Goal: Task Accomplishment & Management: Use online tool/utility

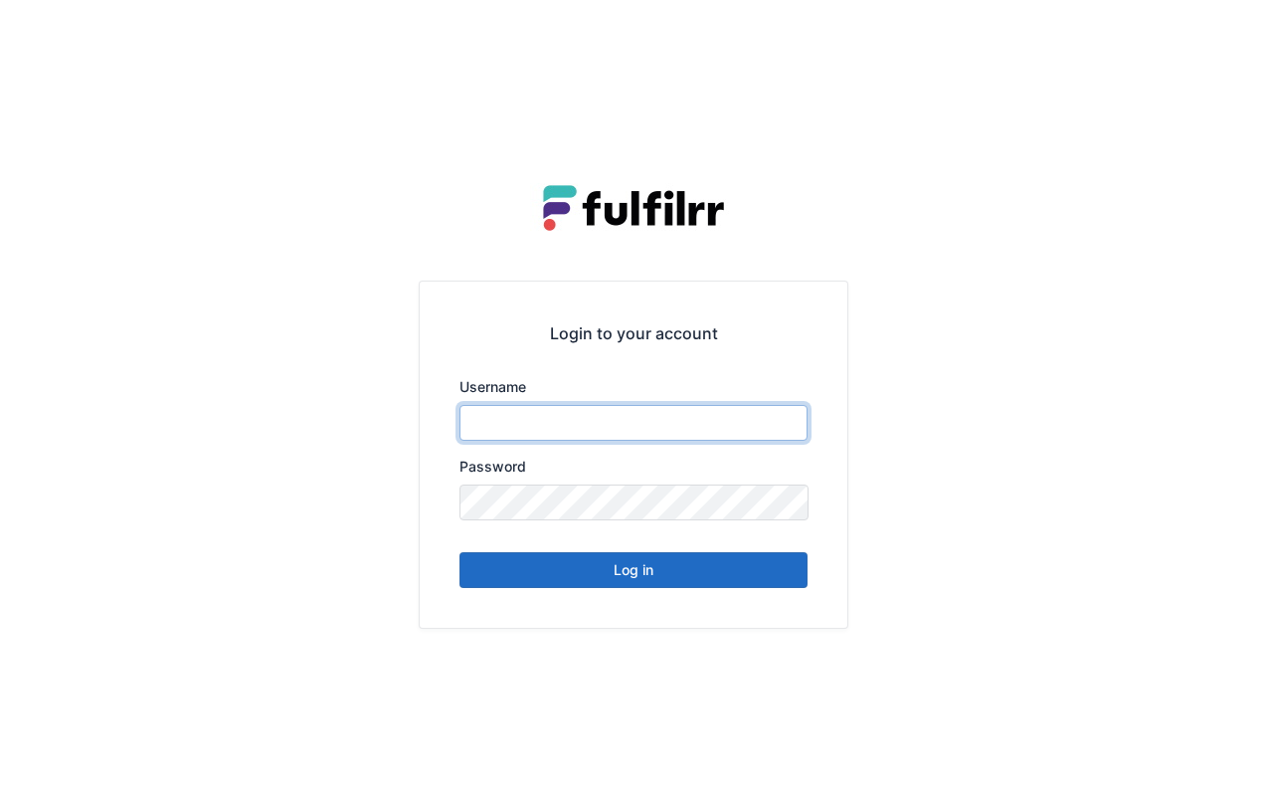
type input "*******"
click at [710, 577] on button "Log in" at bounding box center [634, 570] width 348 height 36
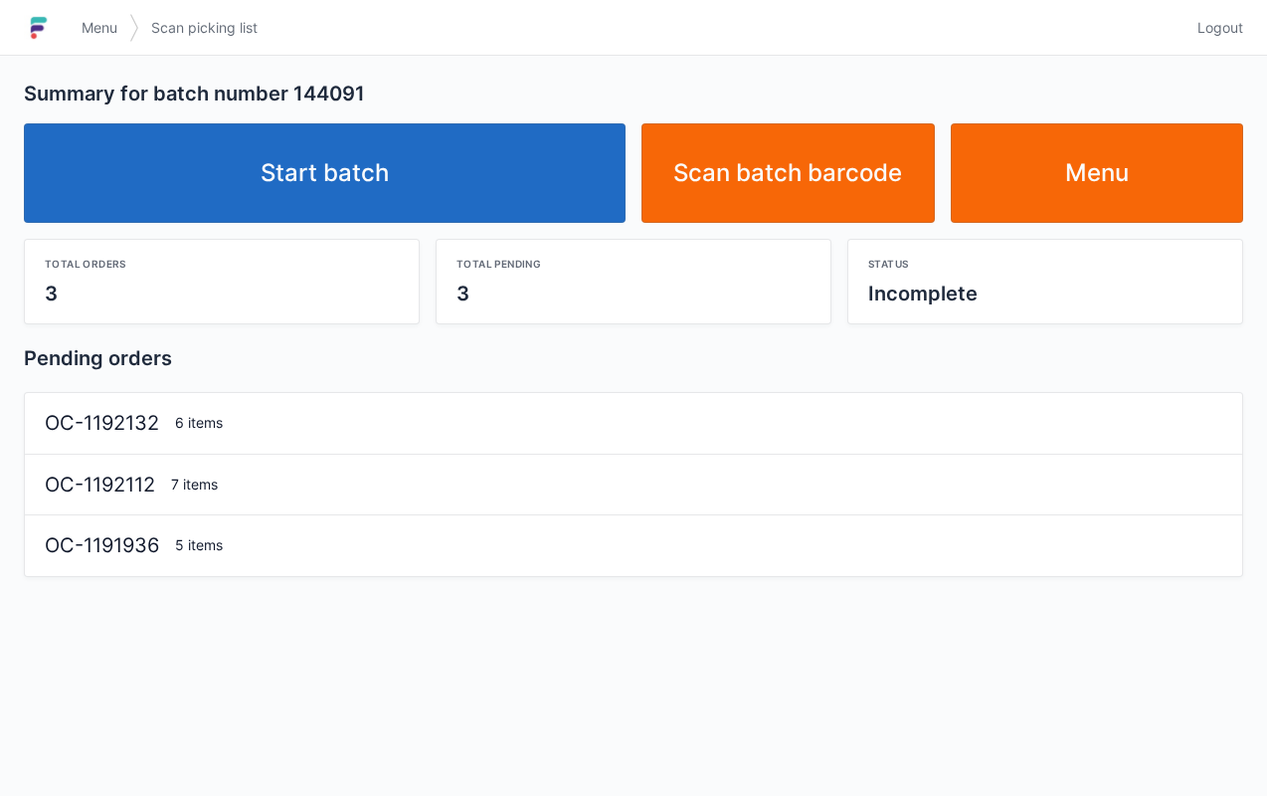
click at [223, 191] on link "Start batch" at bounding box center [325, 172] width 602 height 99
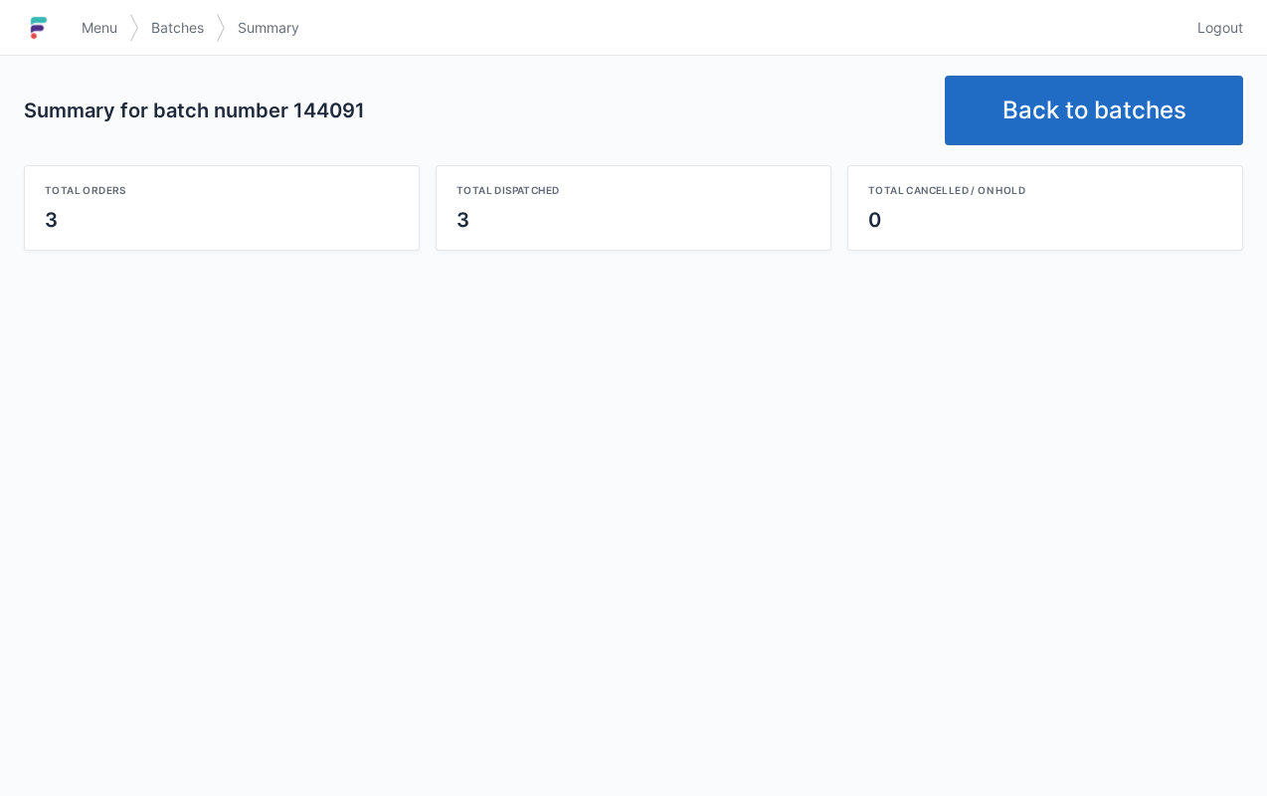
click at [1070, 82] on link "Back to batches" at bounding box center [1094, 111] width 298 height 70
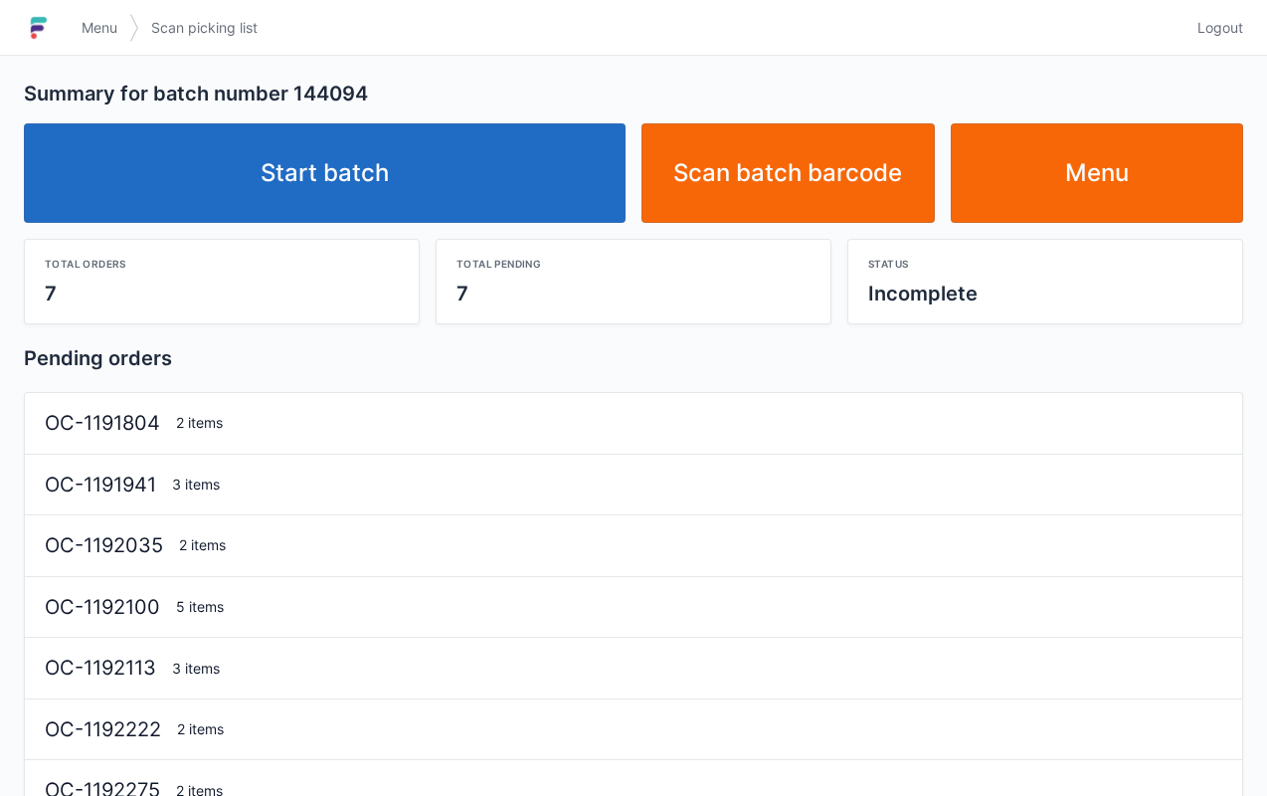
click at [464, 151] on link "Start batch" at bounding box center [325, 172] width 602 height 99
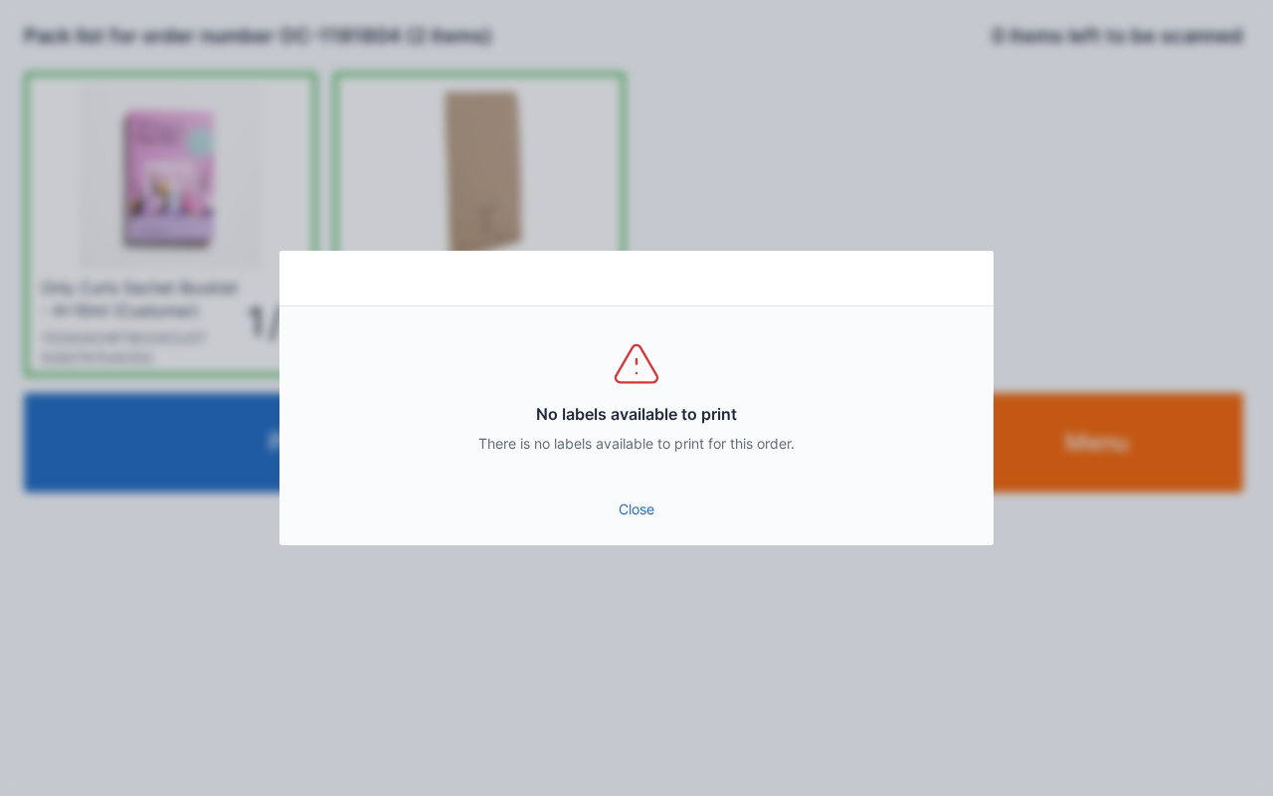
click at [640, 507] on link "Close" at bounding box center [636, 509] width 682 height 36
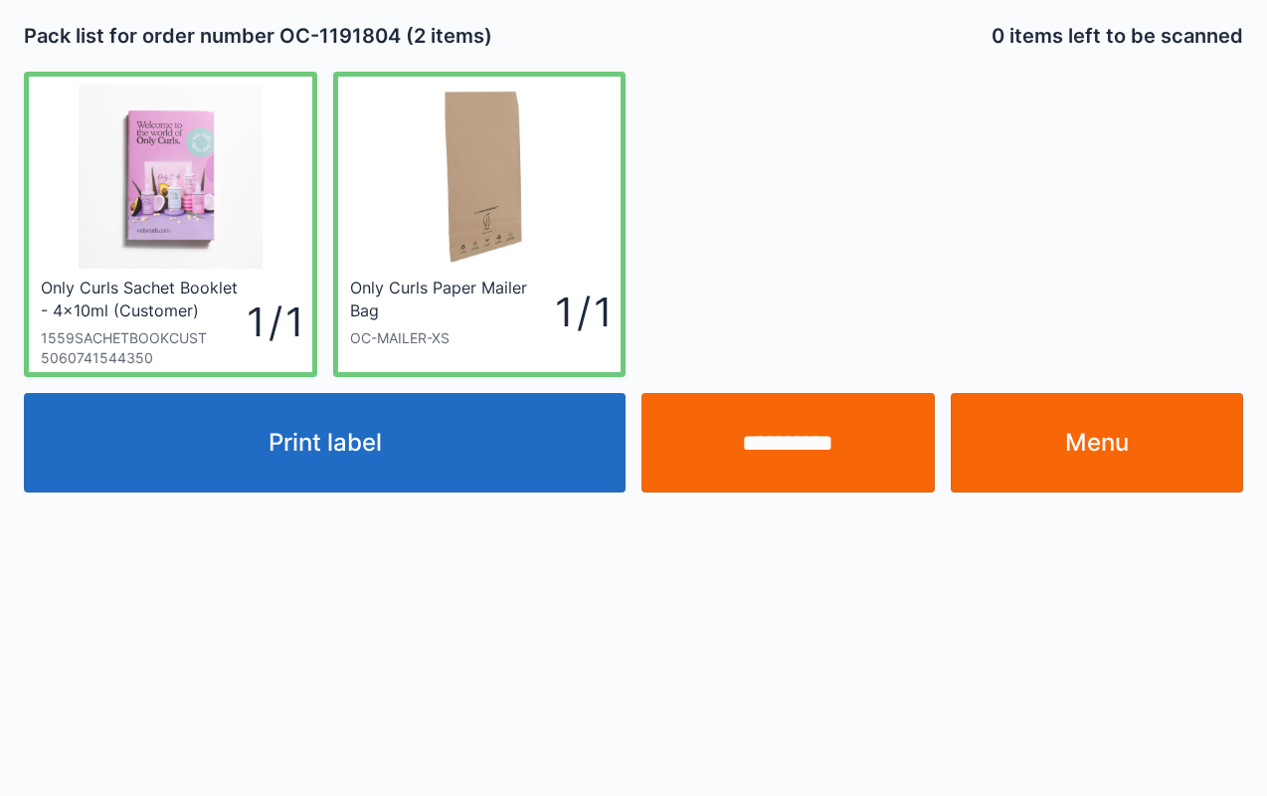
click at [834, 446] on input "**********" at bounding box center [788, 442] width 293 height 99
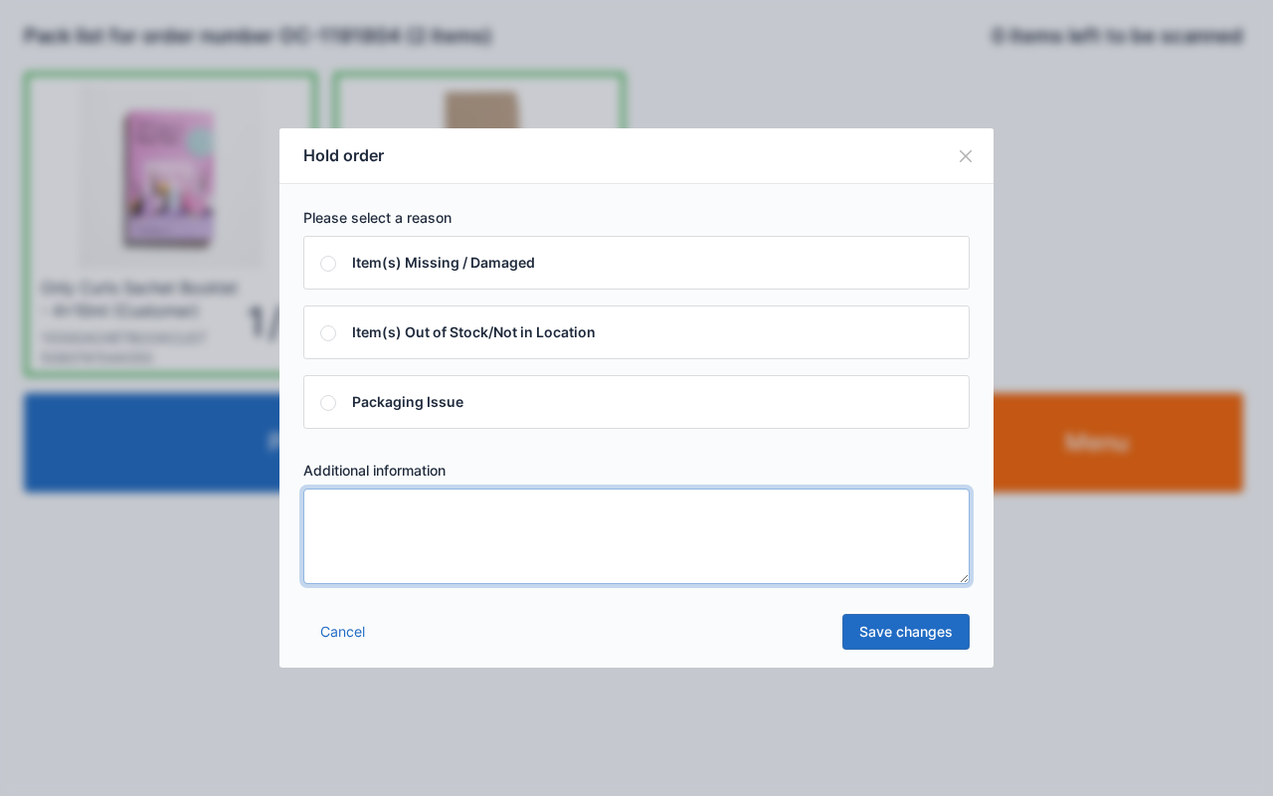
click at [720, 545] on textarea at bounding box center [636, 536] width 667 height 96
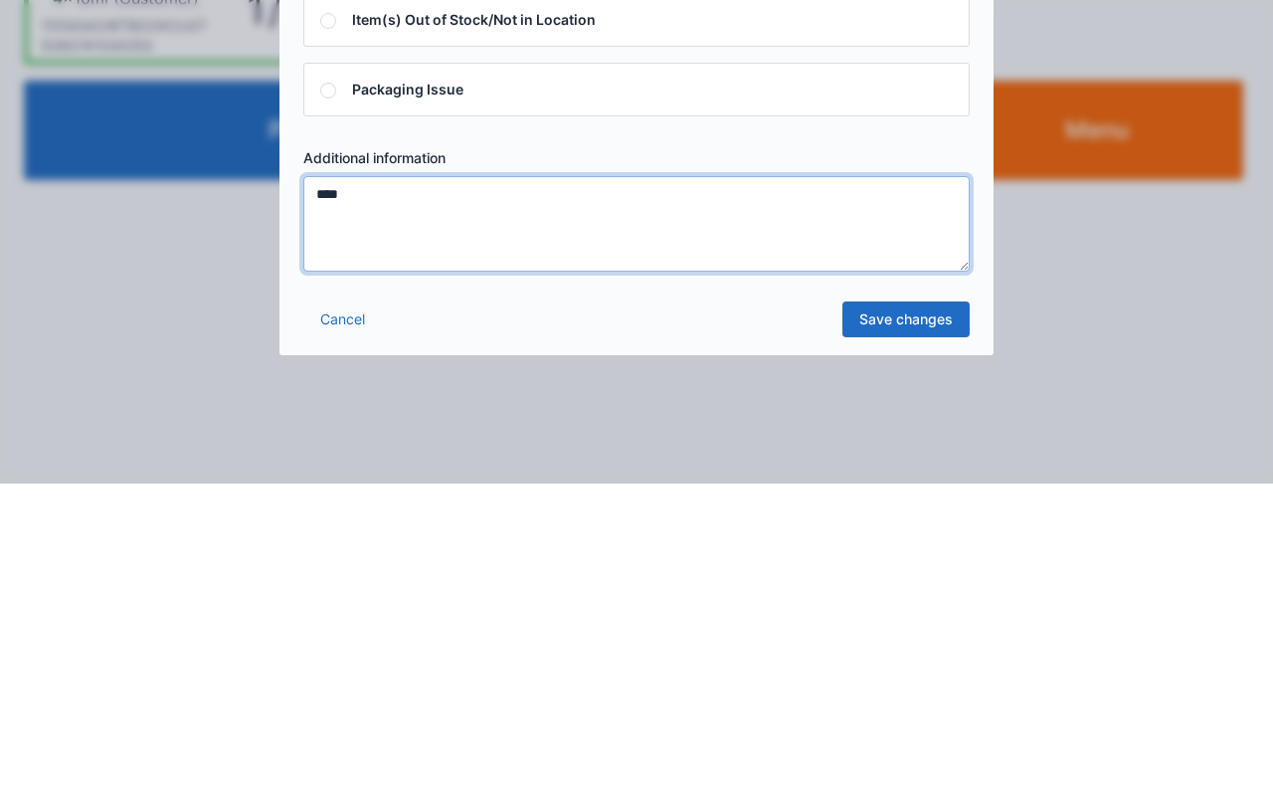
type textarea "****"
click at [921, 631] on link "Save changes" at bounding box center [906, 632] width 127 height 36
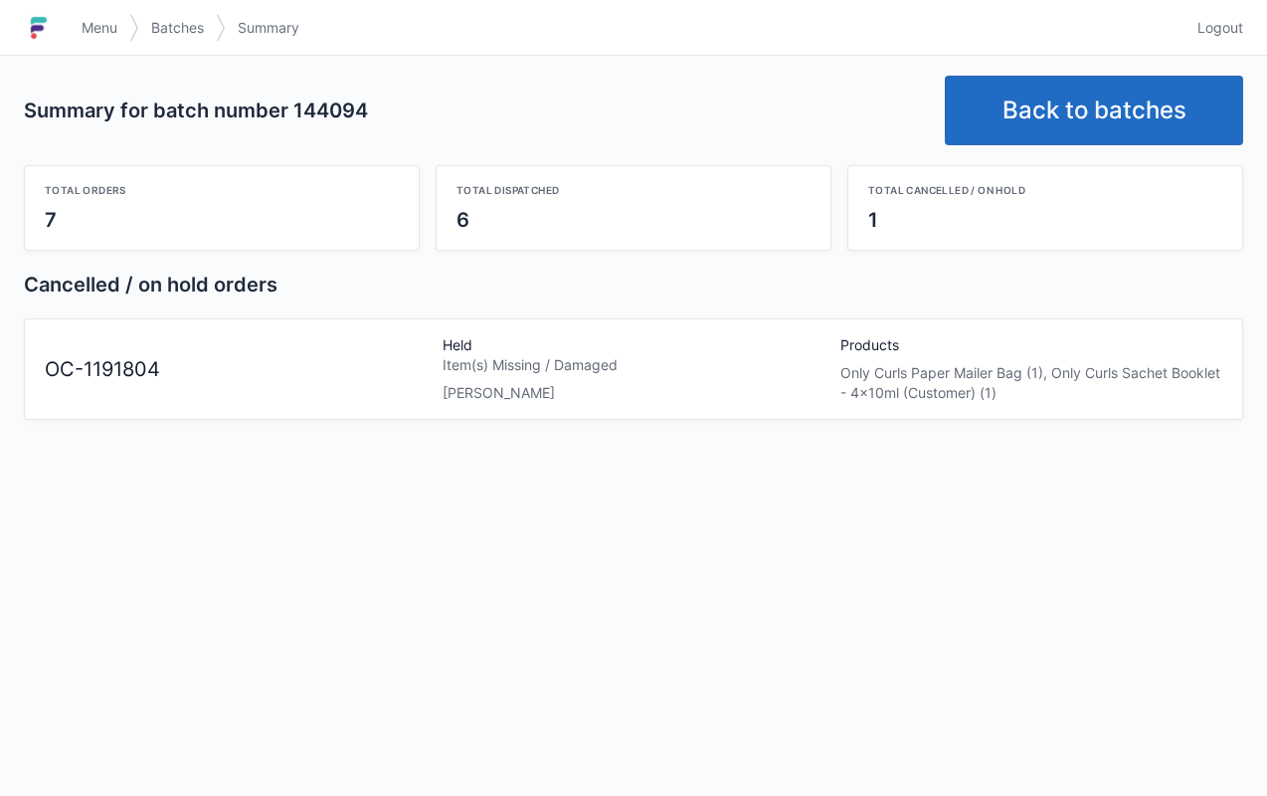
click at [1051, 86] on link "Back to batches" at bounding box center [1094, 111] width 298 height 70
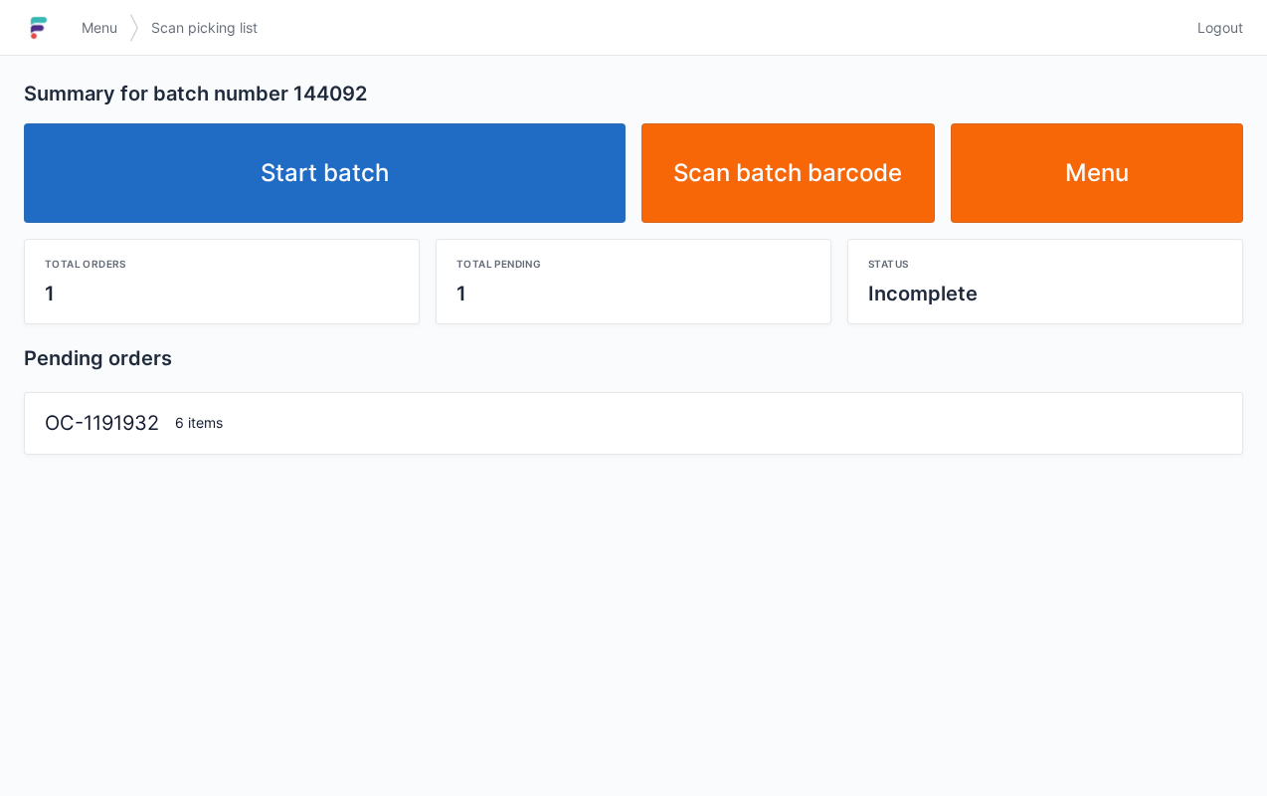
click at [465, 164] on link "Start batch" at bounding box center [325, 172] width 602 height 99
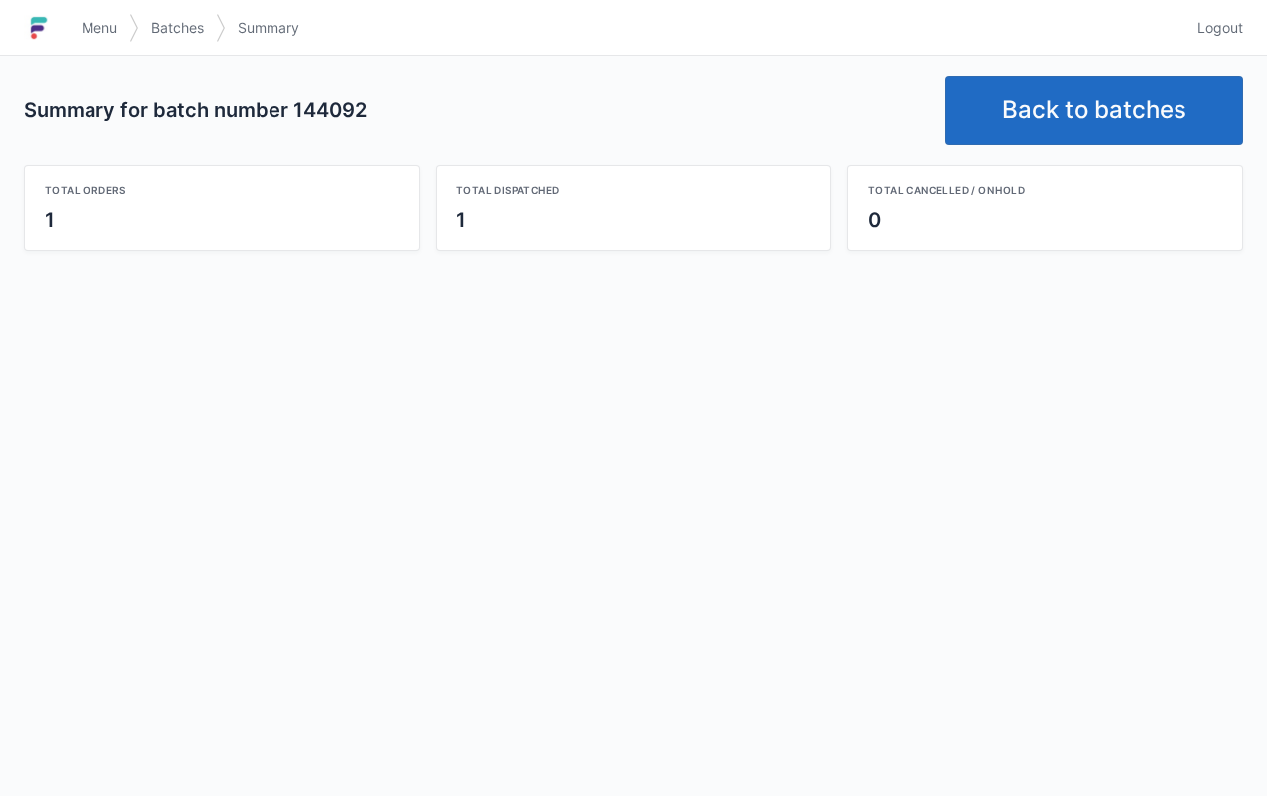
click at [1064, 125] on link "Back to batches" at bounding box center [1094, 111] width 298 height 70
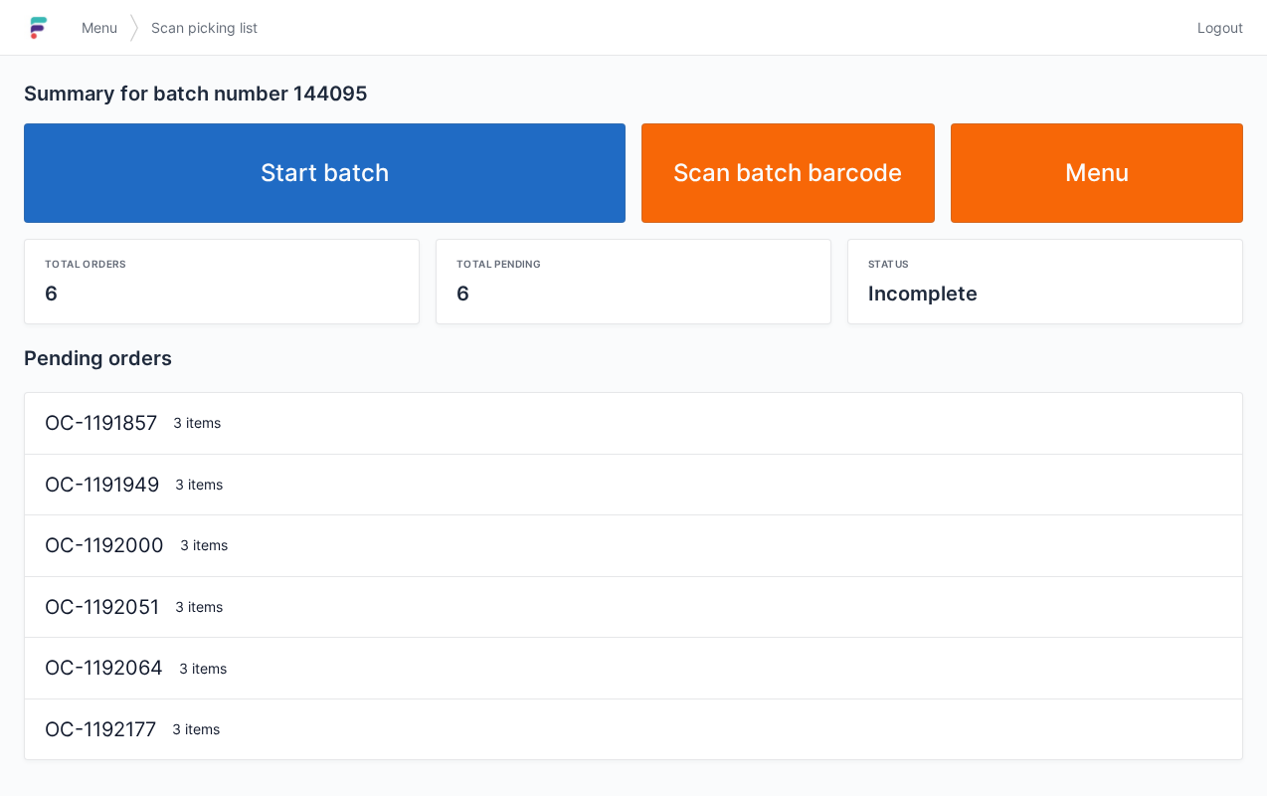
click at [492, 177] on link "Start batch" at bounding box center [325, 172] width 602 height 99
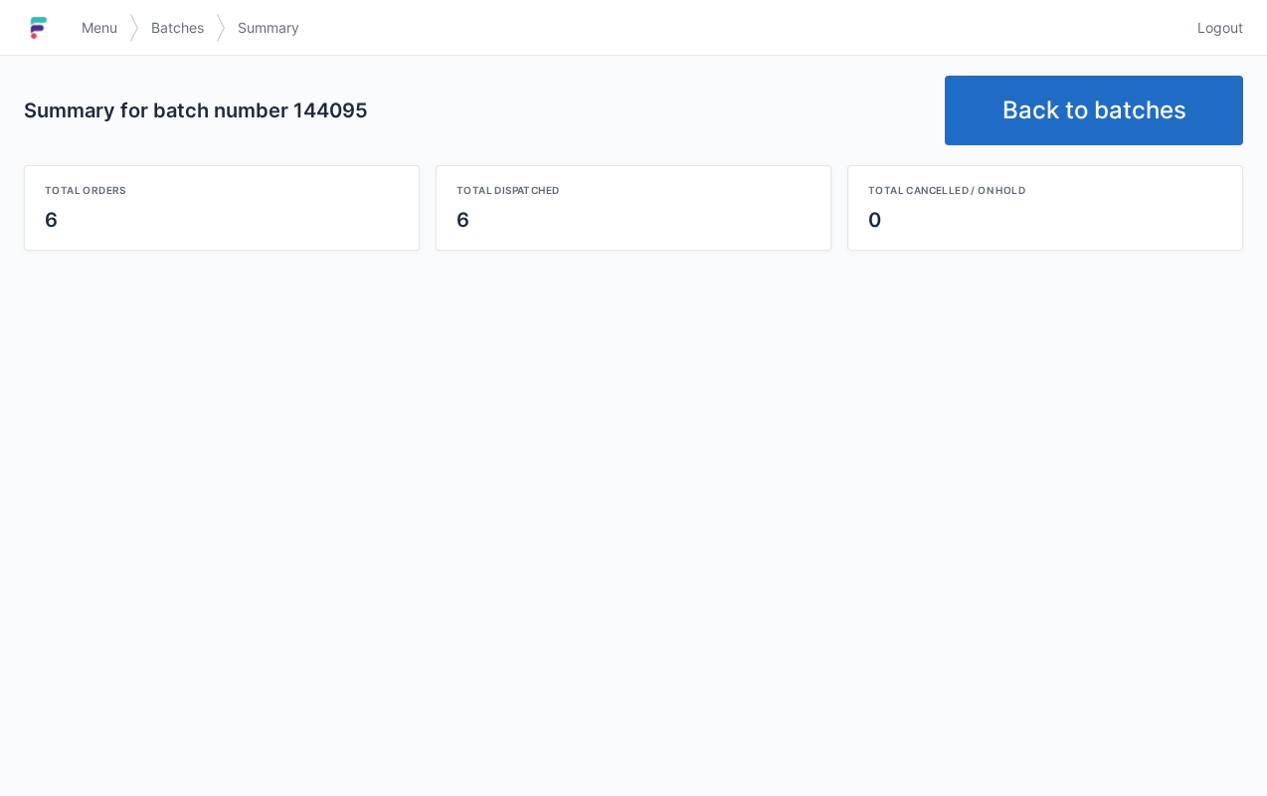
click at [1072, 111] on link "Back to batches" at bounding box center [1094, 111] width 298 height 70
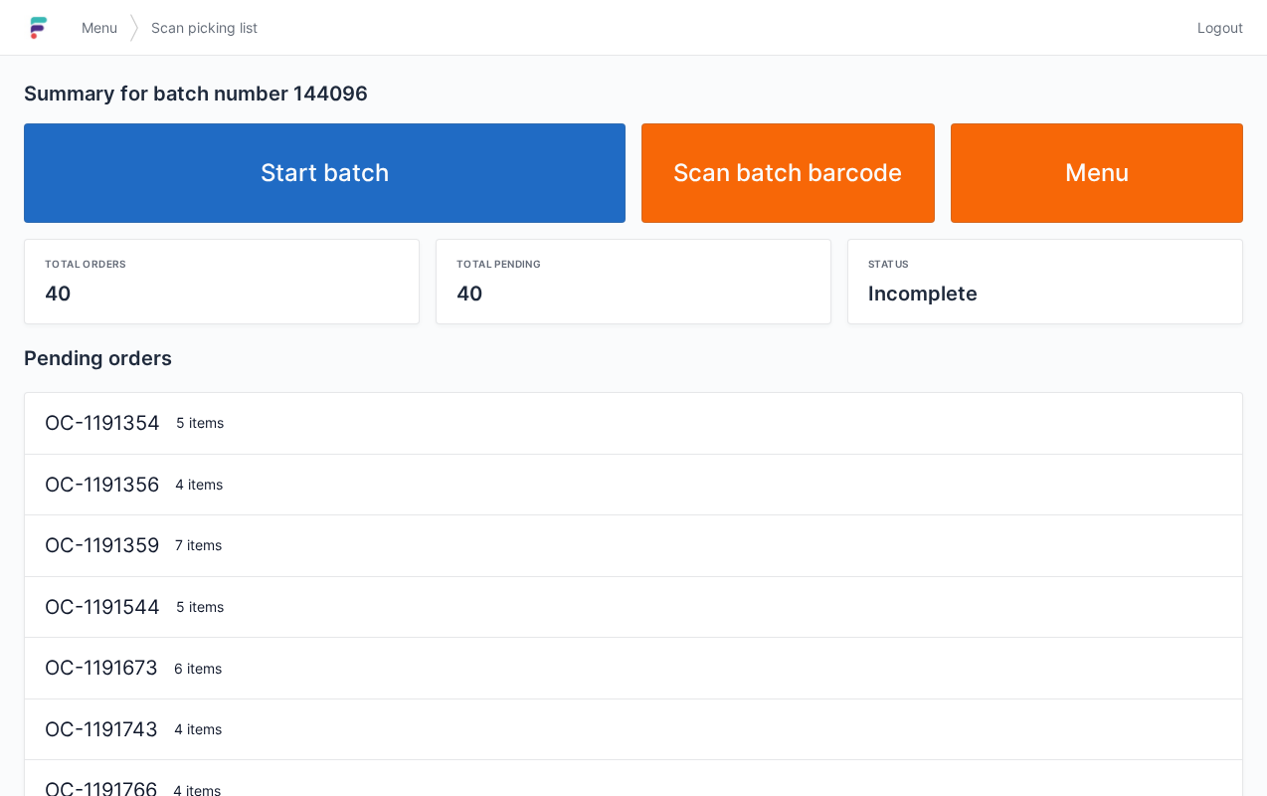
click at [308, 188] on link "Start batch" at bounding box center [325, 172] width 602 height 99
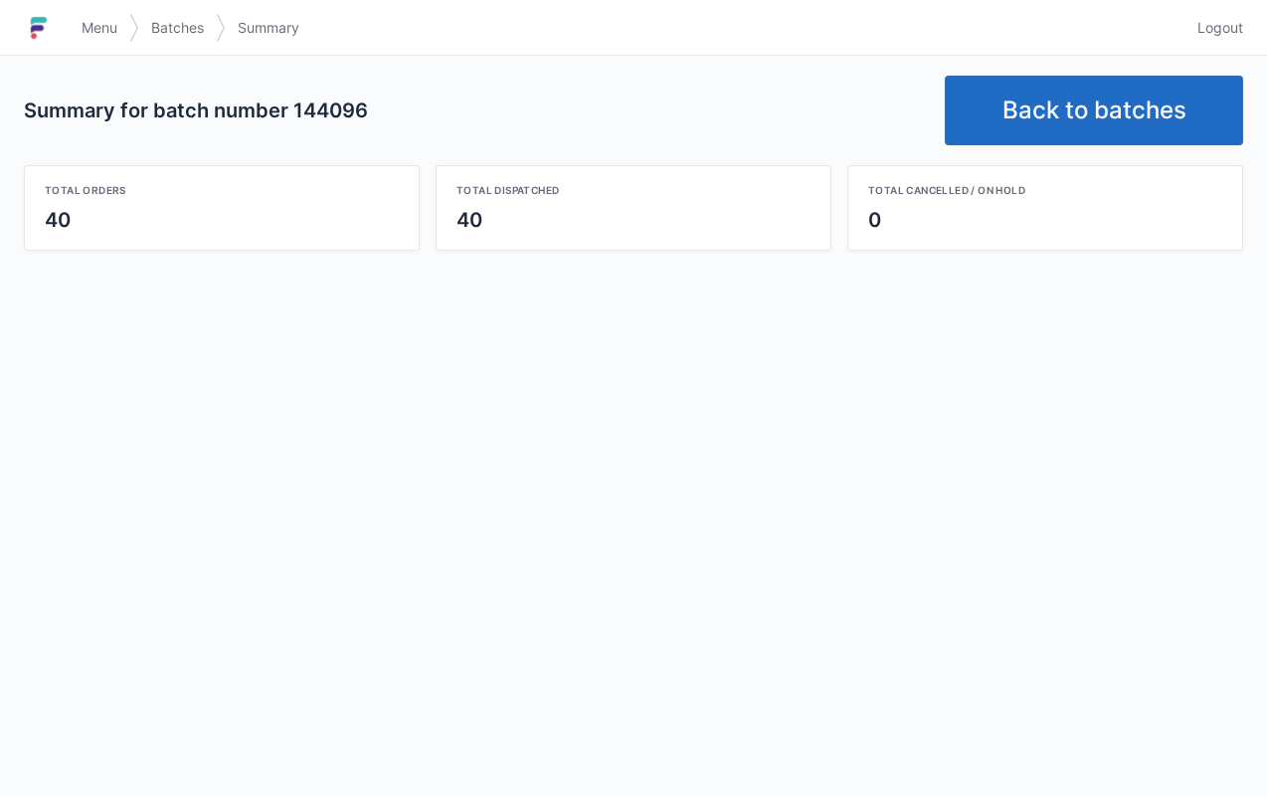
click at [1036, 116] on link "Back to batches" at bounding box center [1094, 111] width 298 height 70
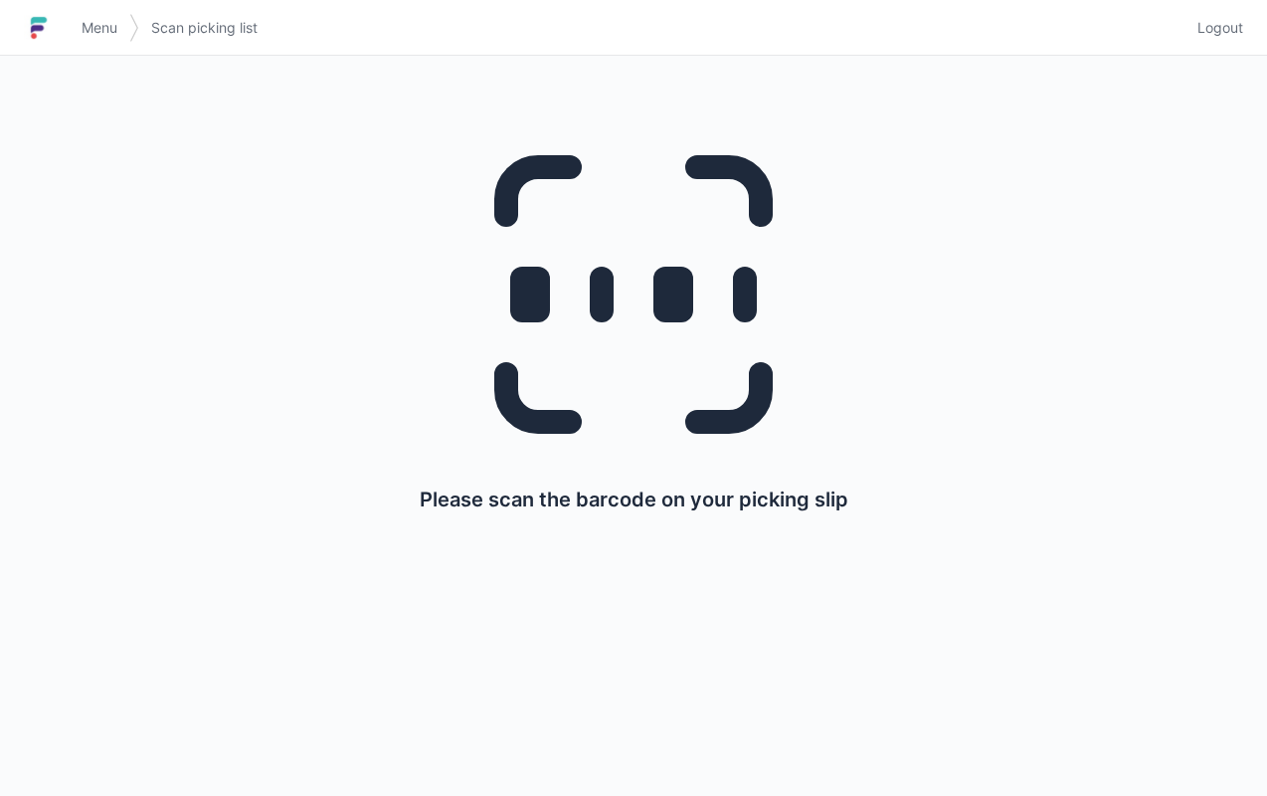
click at [88, 30] on span "Menu" at bounding box center [100, 28] width 36 height 20
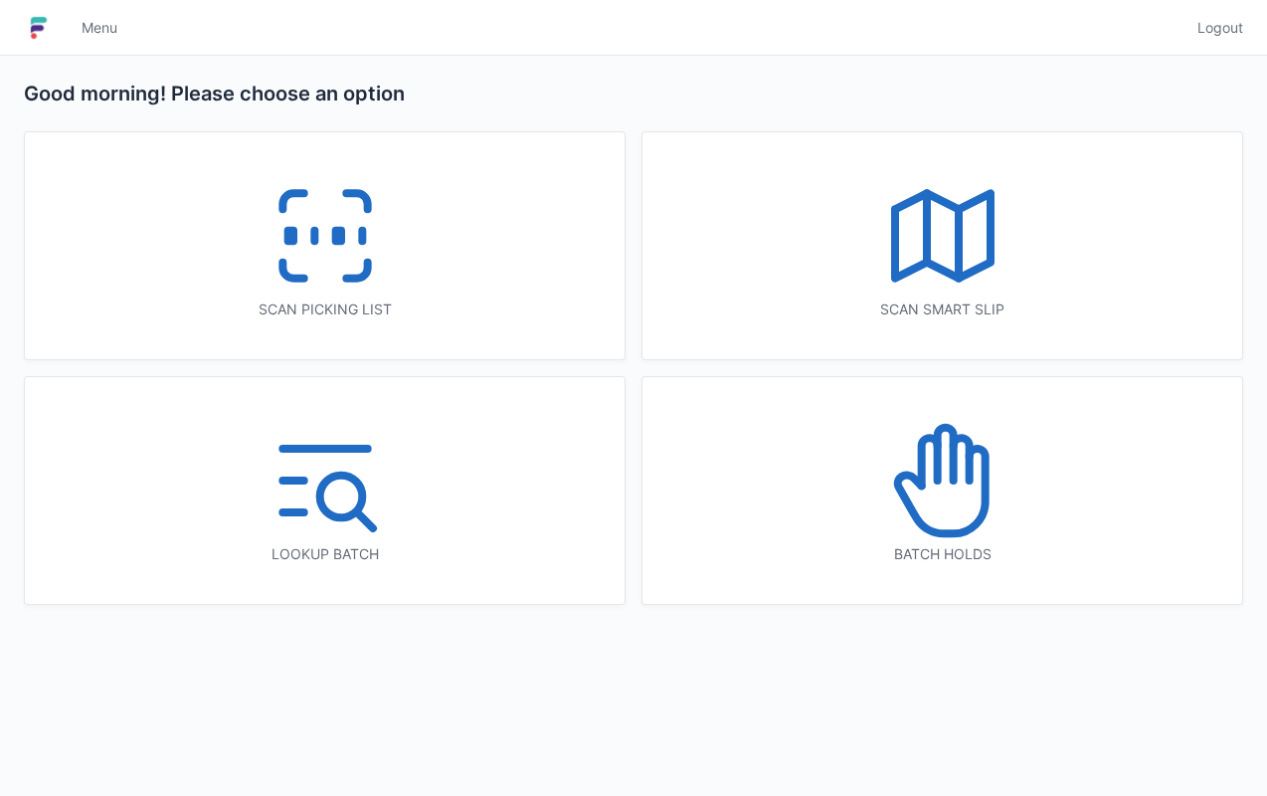
click at [879, 279] on icon at bounding box center [942, 235] width 127 height 127
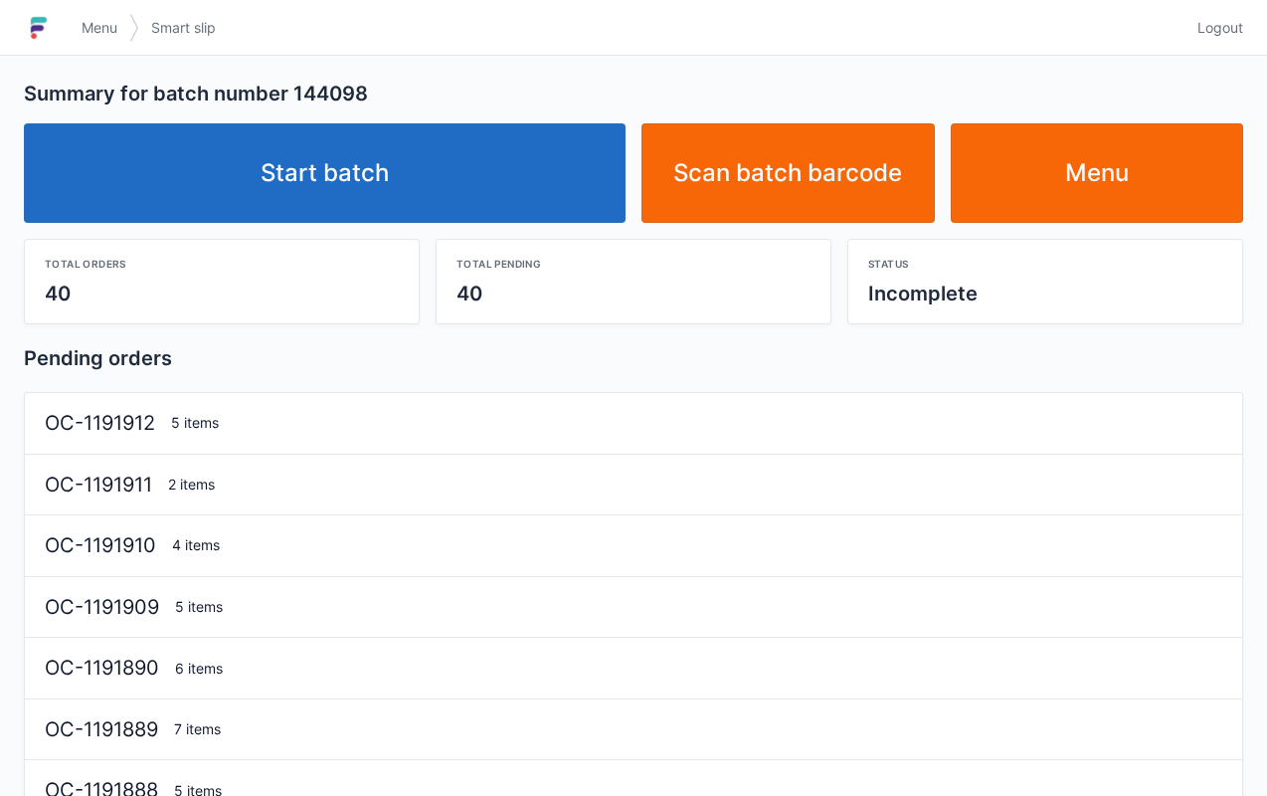
click at [425, 165] on link "Start batch" at bounding box center [325, 172] width 602 height 99
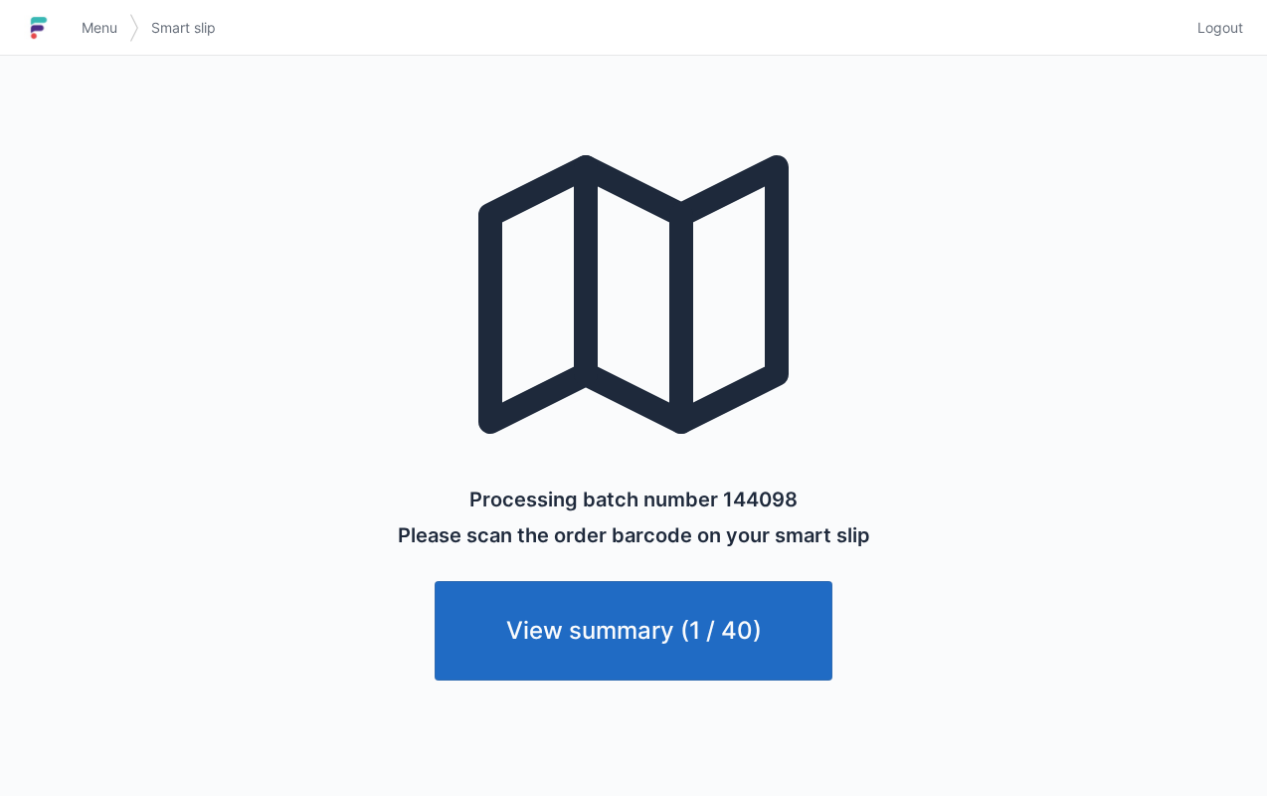
click at [108, 20] on span "Menu" at bounding box center [100, 28] width 36 height 20
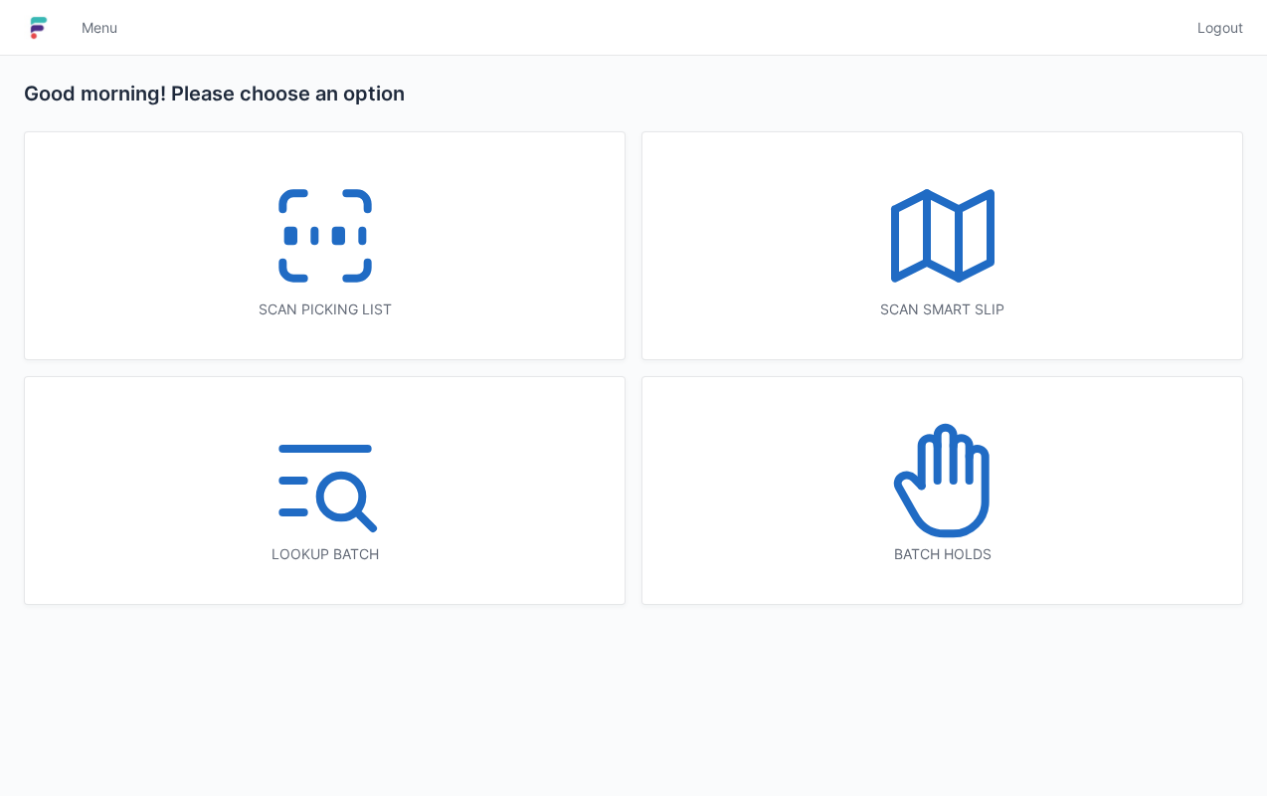
click at [290, 235] on rect at bounding box center [290, 236] width 5 height 11
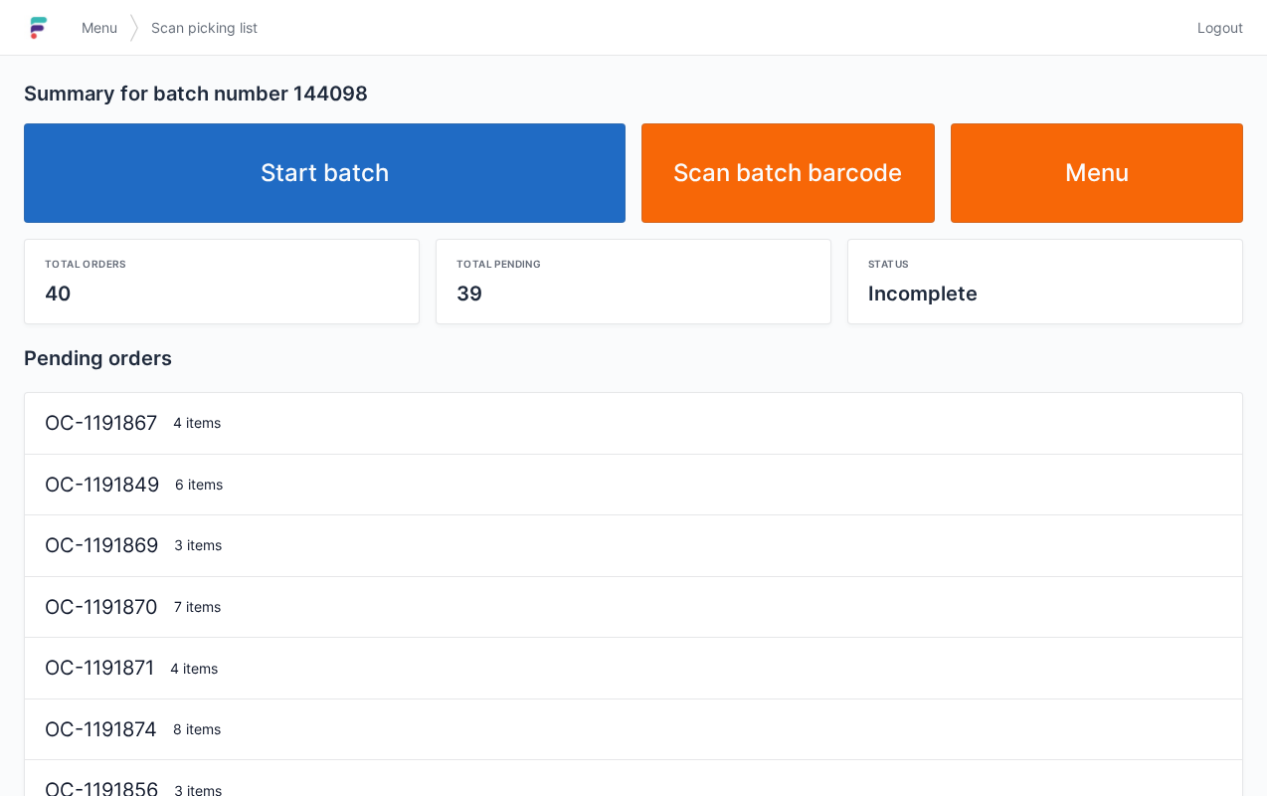
click at [1128, 178] on link "Menu" at bounding box center [1097, 172] width 293 height 99
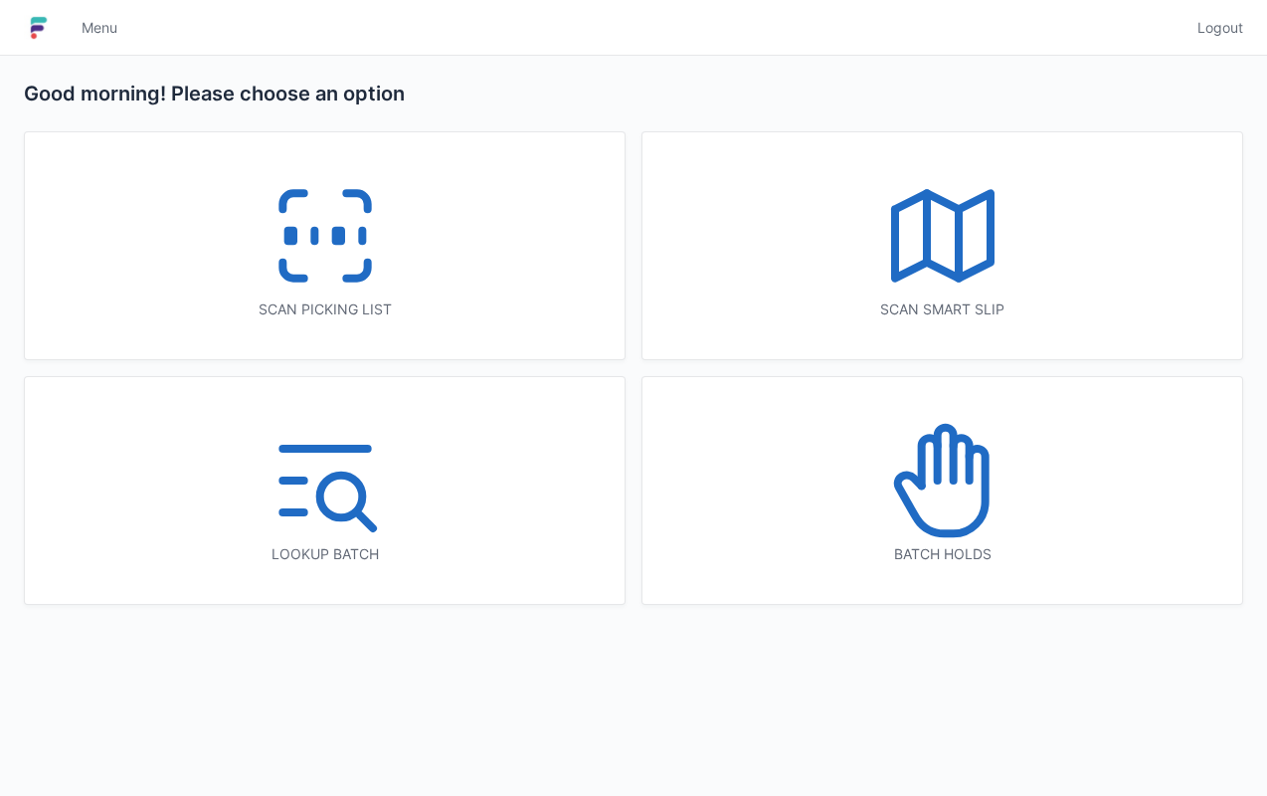
click at [1033, 533] on div "Batch holds" at bounding box center [943, 490] width 600 height 227
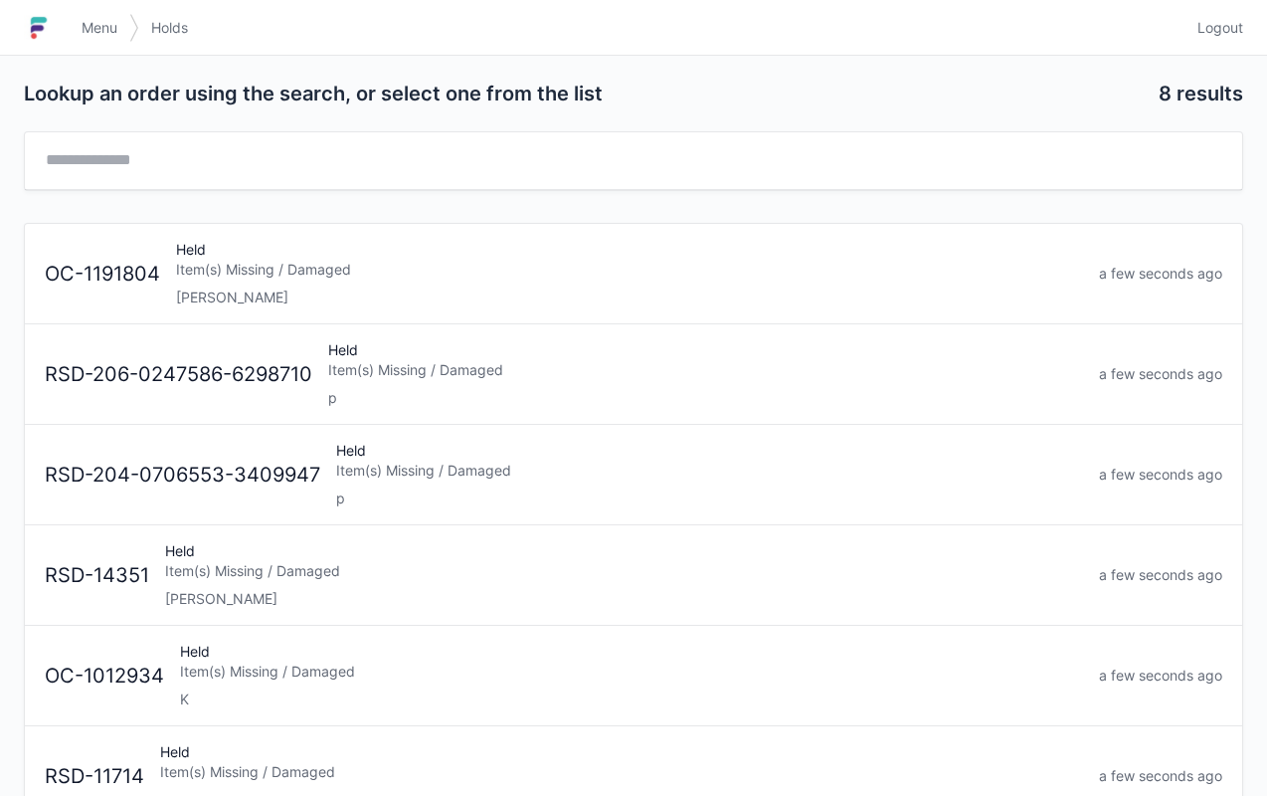
click at [429, 281] on div "Held Item(s) Missing / Damaged Lori" at bounding box center [629, 274] width 923 height 68
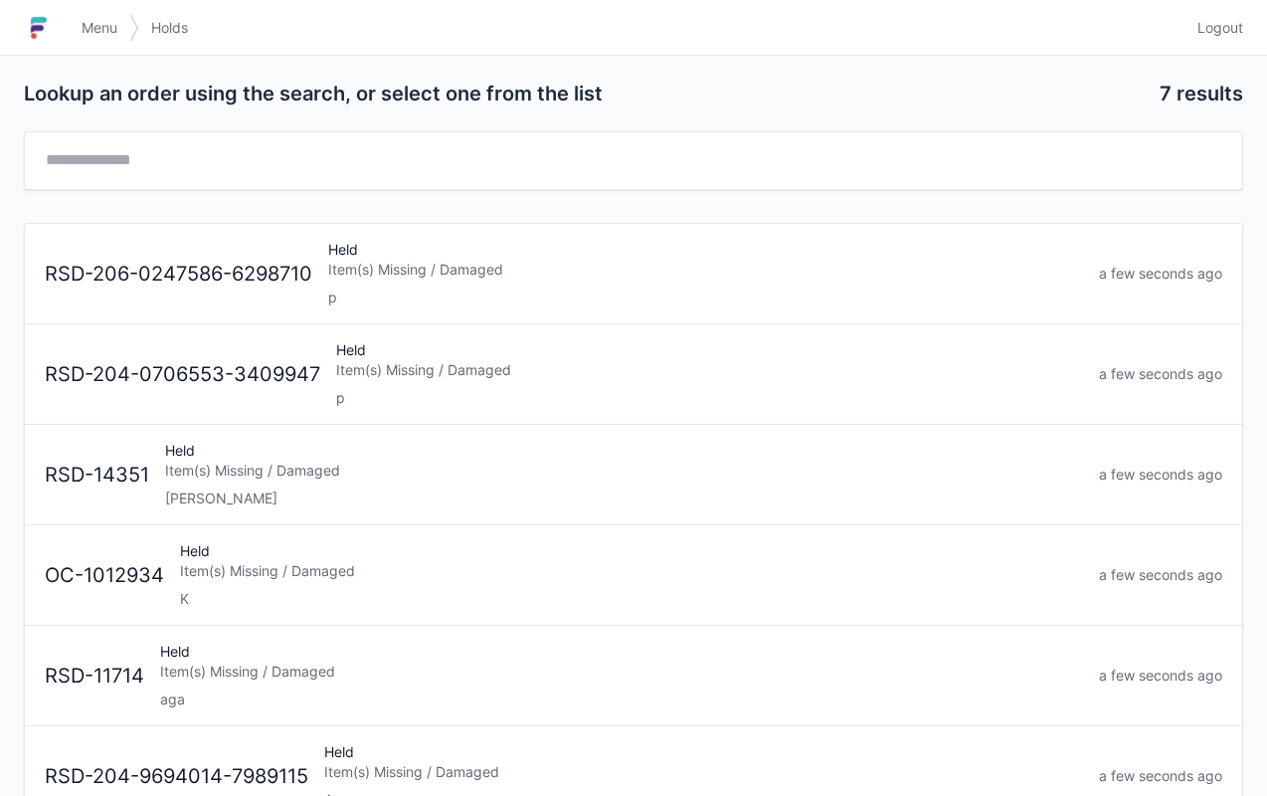
click at [111, 14] on link "Menu" at bounding box center [100, 28] width 60 height 36
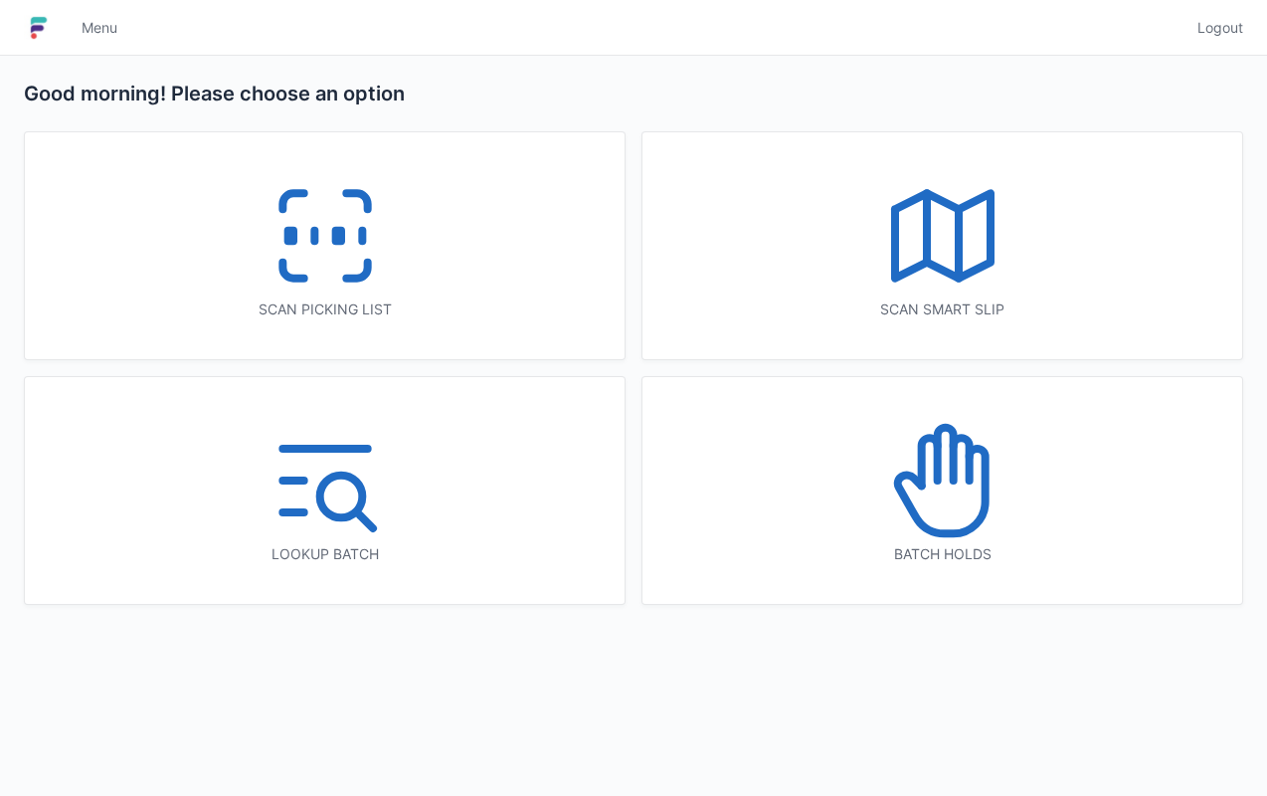
click at [328, 226] on icon at bounding box center [325, 235] width 127 height 127
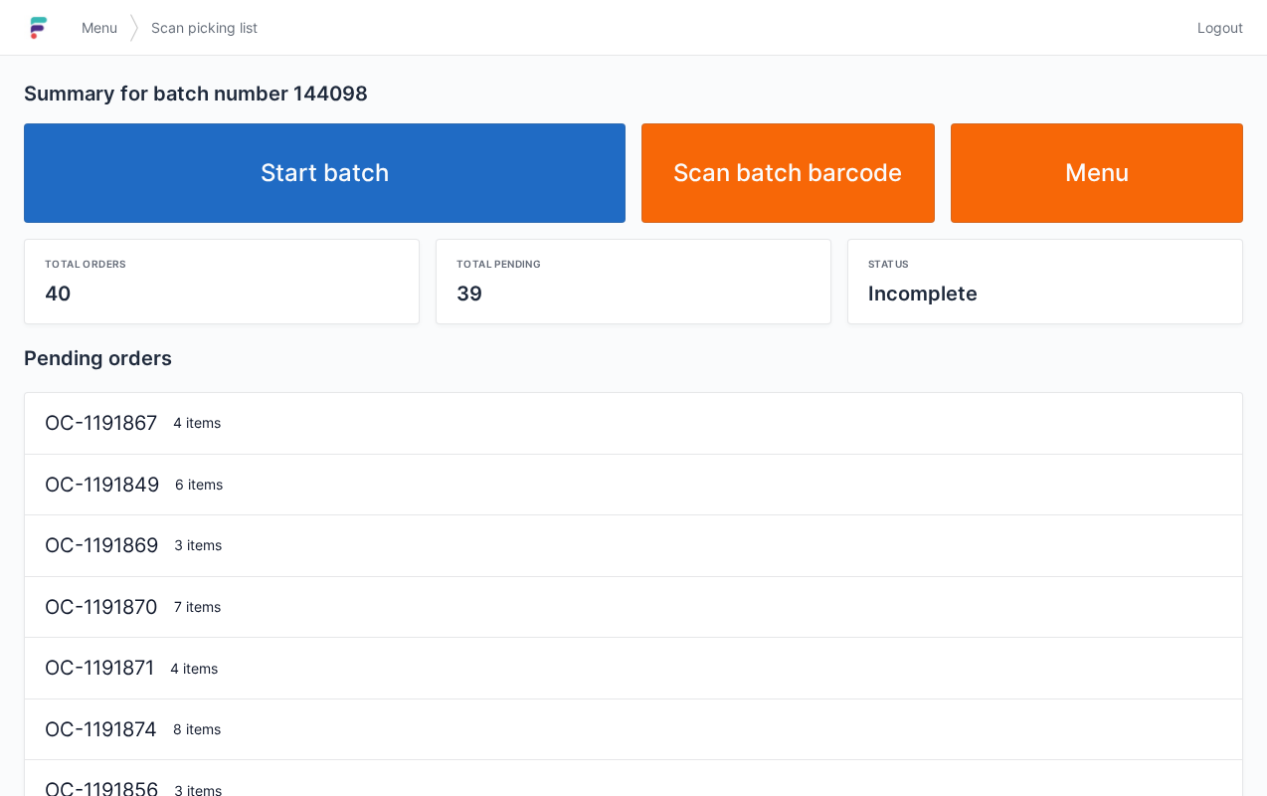
click at [332, 169] on link "Start batch" at bounding box center [325, 172] width 602 height 99
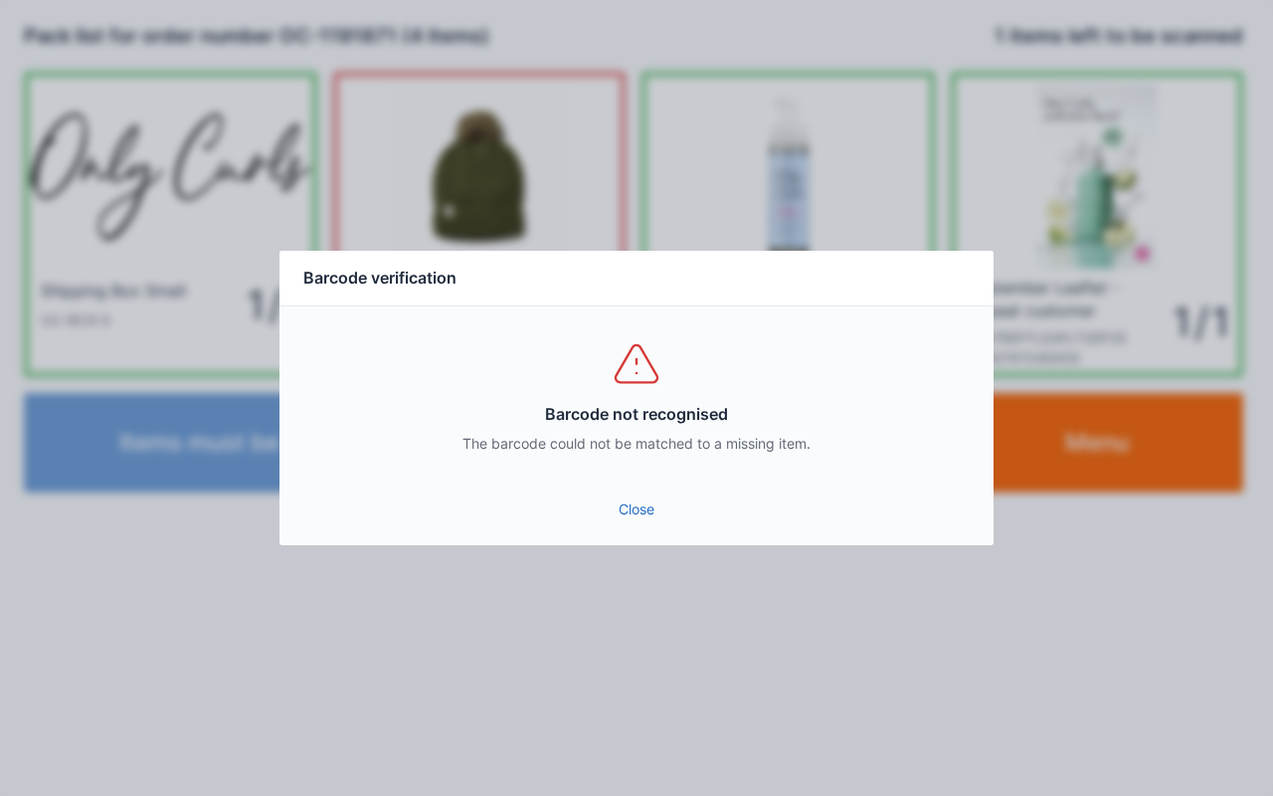
click at [645, 498] on link "Close" at bounding box center [636, 509] width 682 height 36
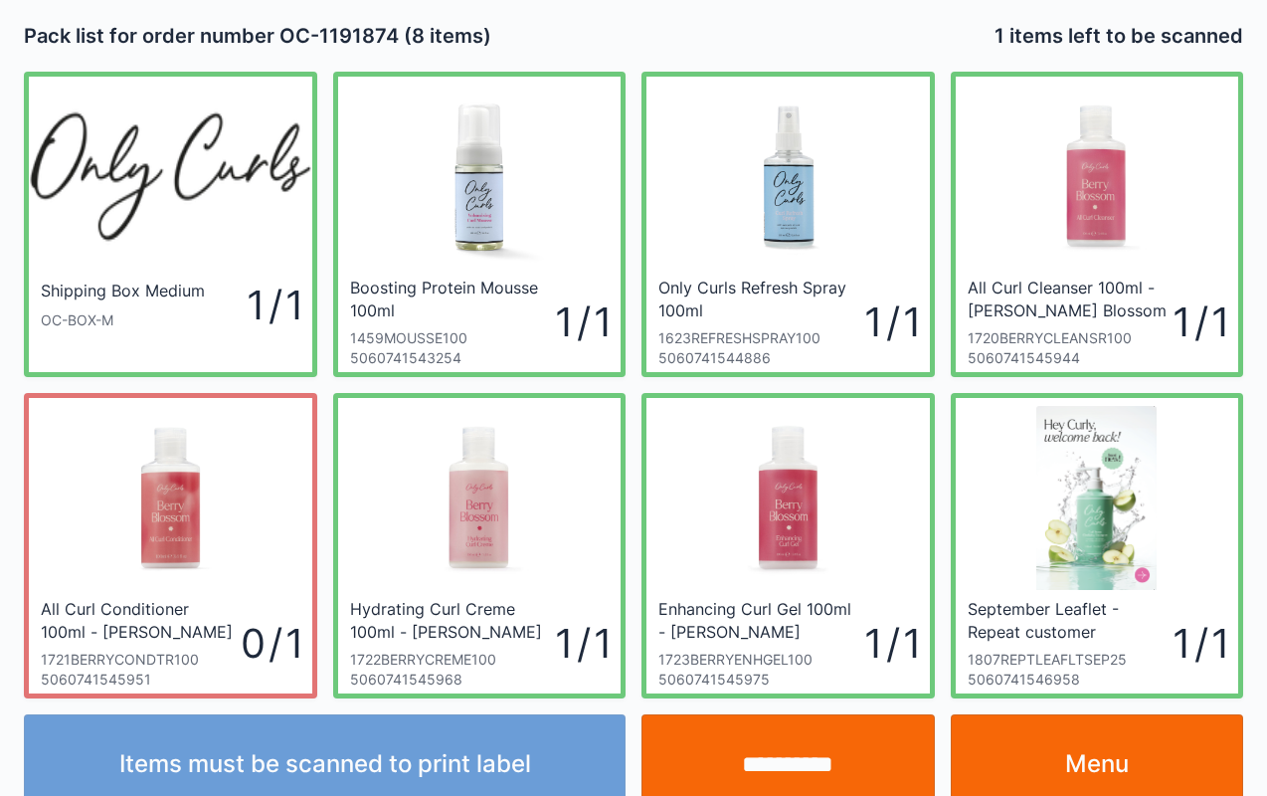
click at [804, 750] on input "**********" at bounding box center [788, 763] width 293 height 99
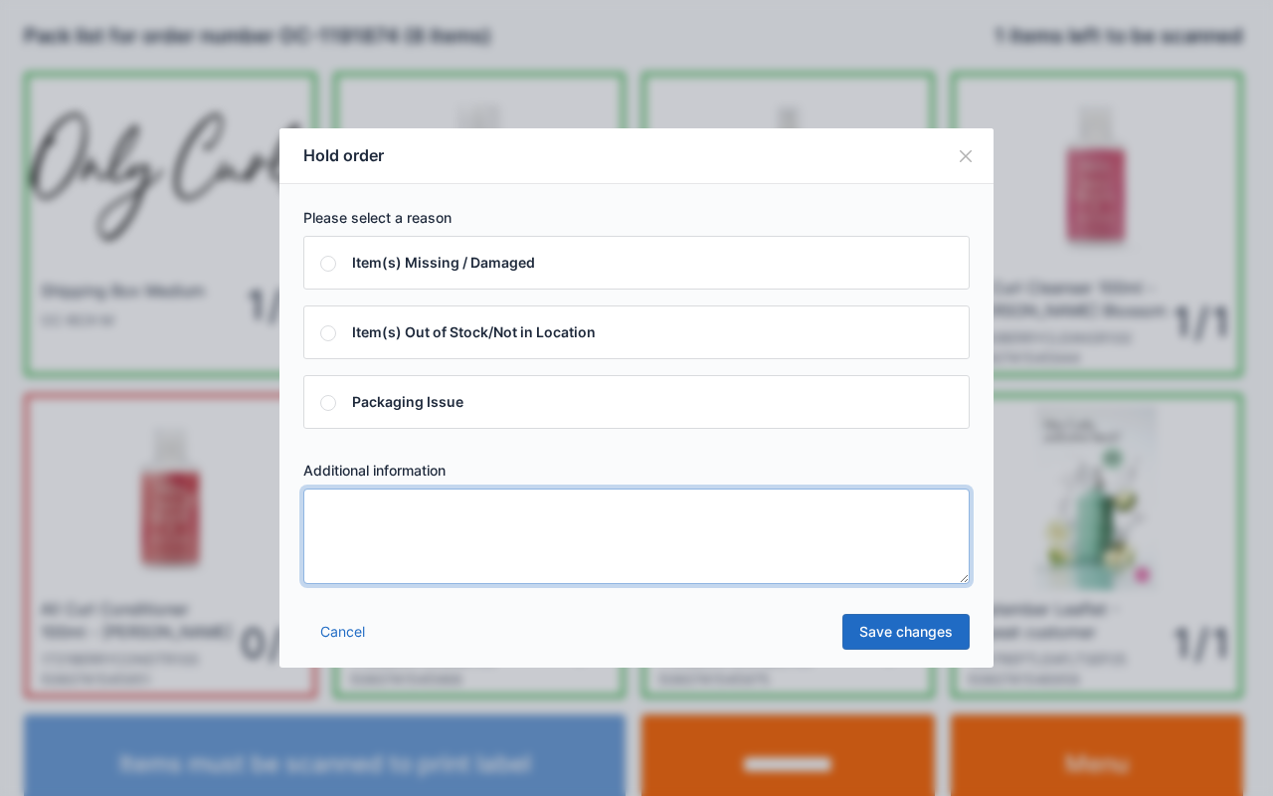
click at [702, 535] on textarea at bounding box center [636, 536] width 667 height 96
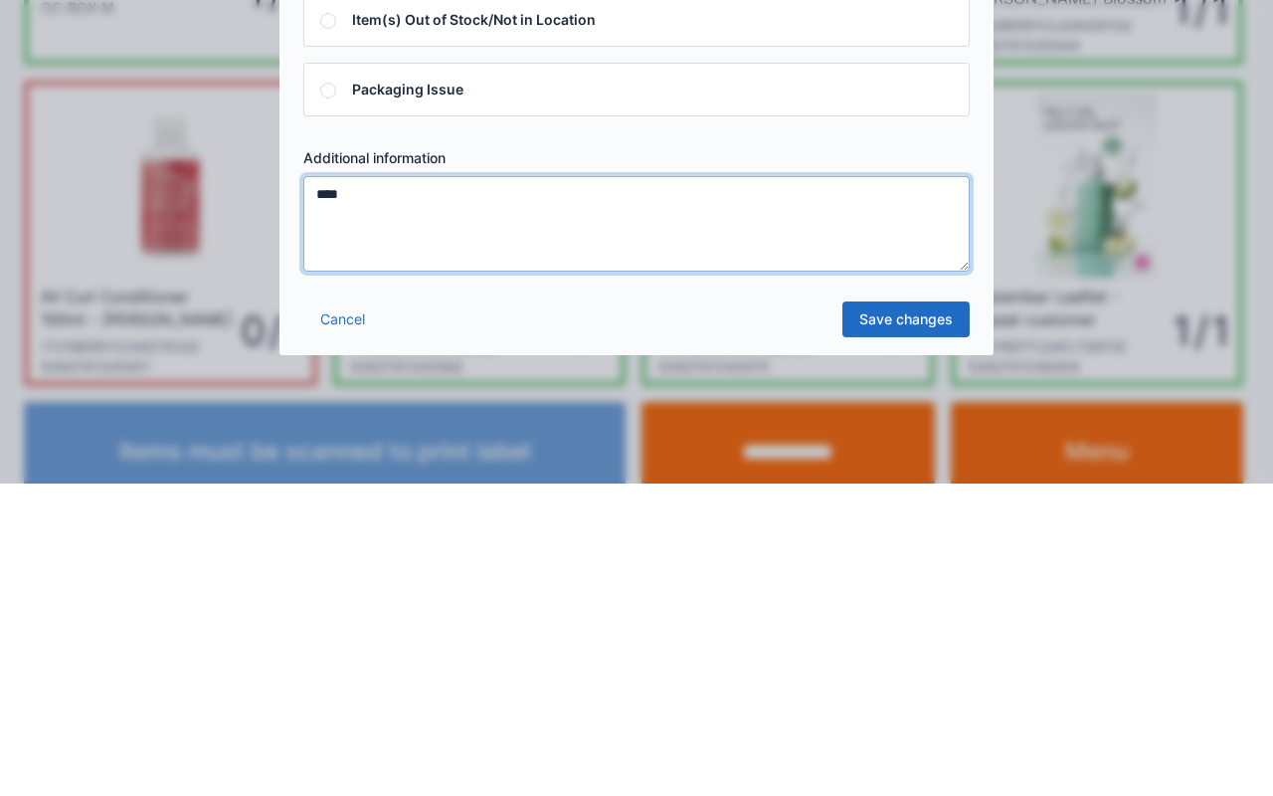
type textarea "****"
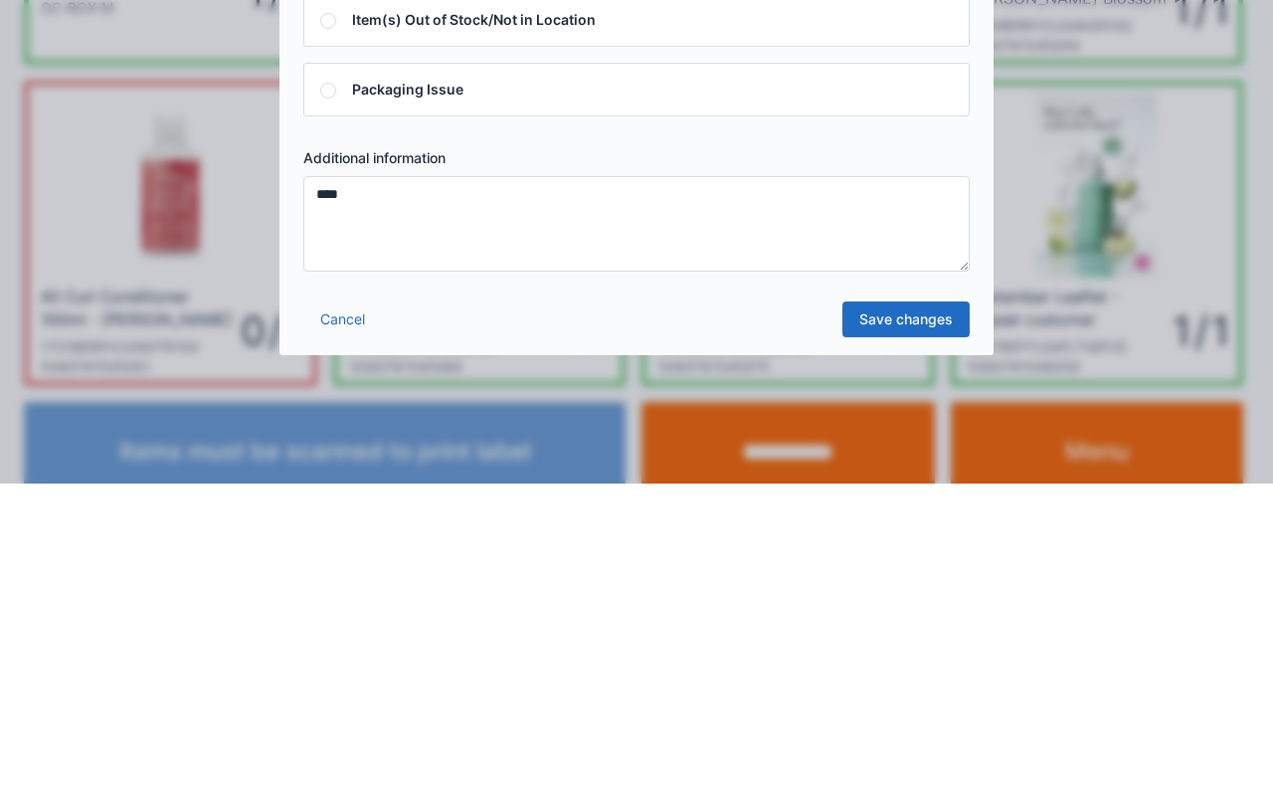
click at [921, 629] on link "Save changes" at bounding box center [906, 632] width 127 height 36
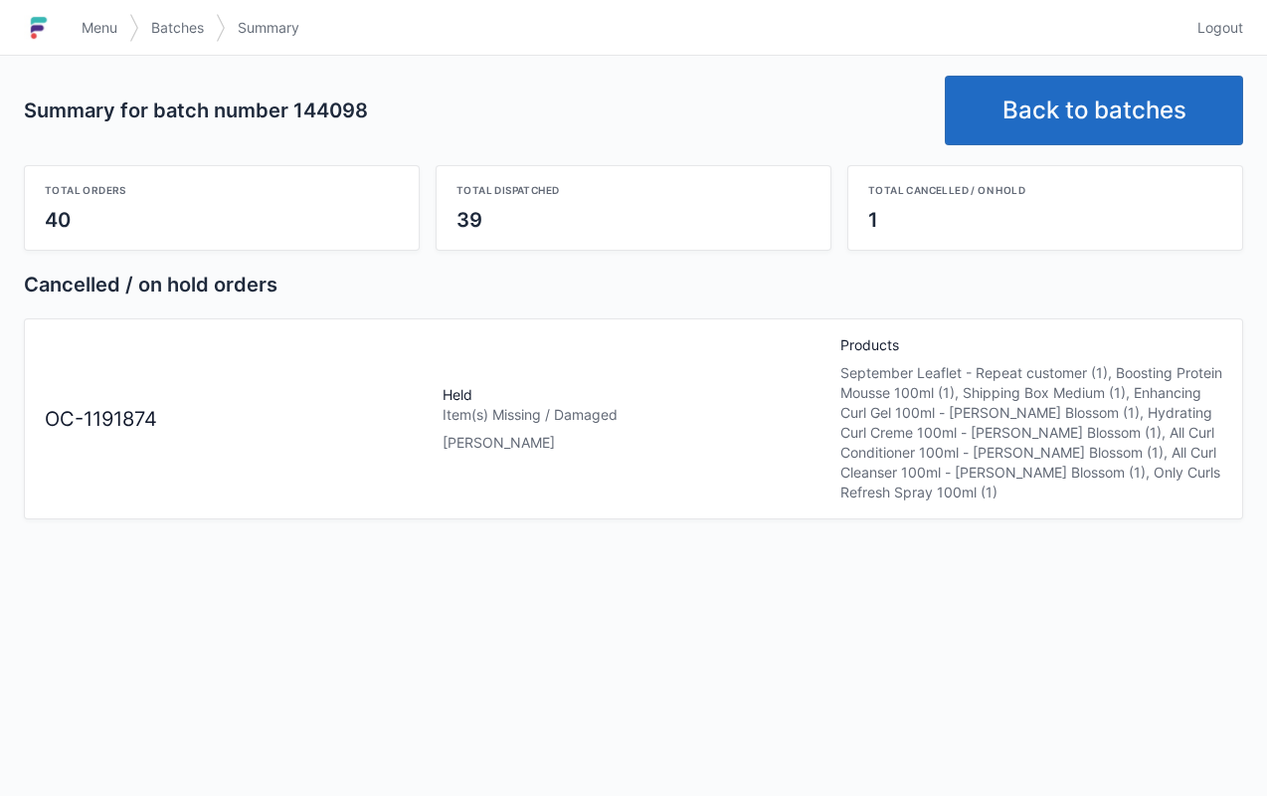
click at [107, 31] on span "Menu" at bounding box center [100, 28] width 36 height 20
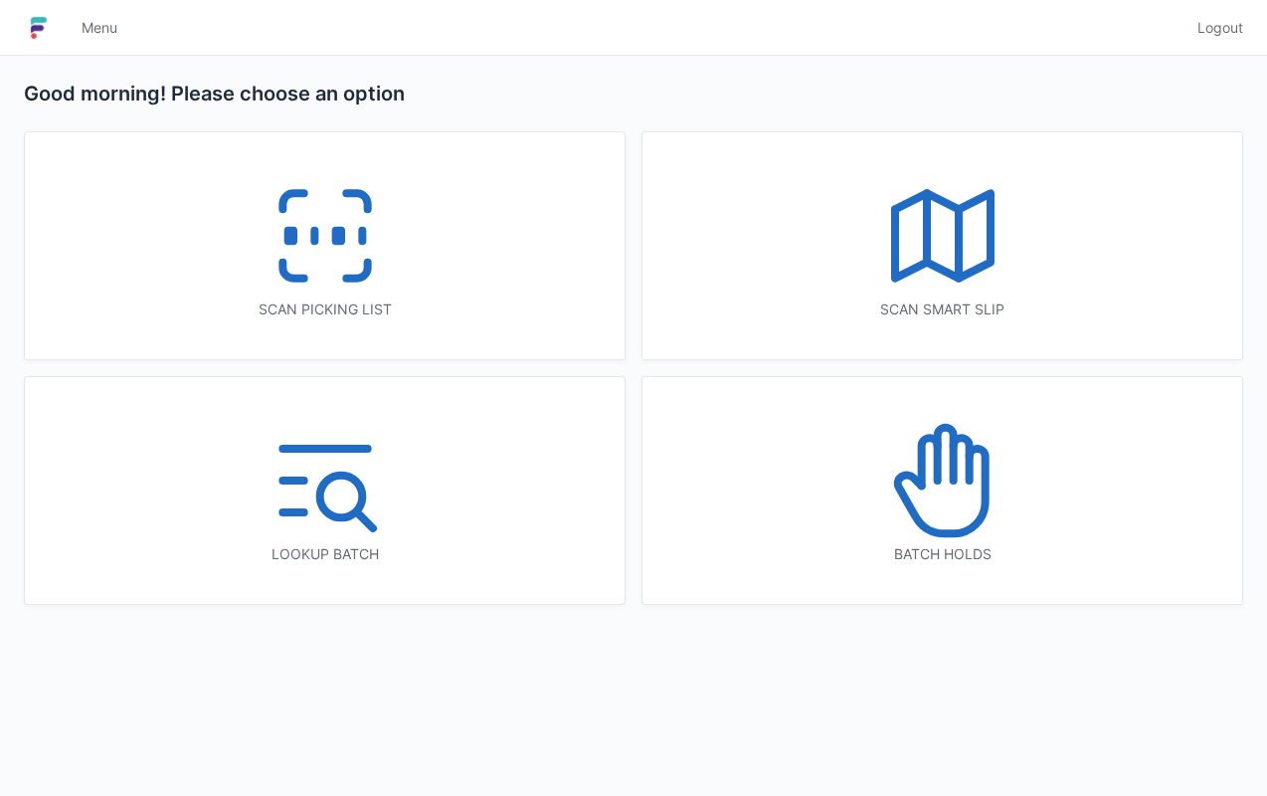
click at [945, 502] on icon at bounding box center [942, 480] width 127 height 127
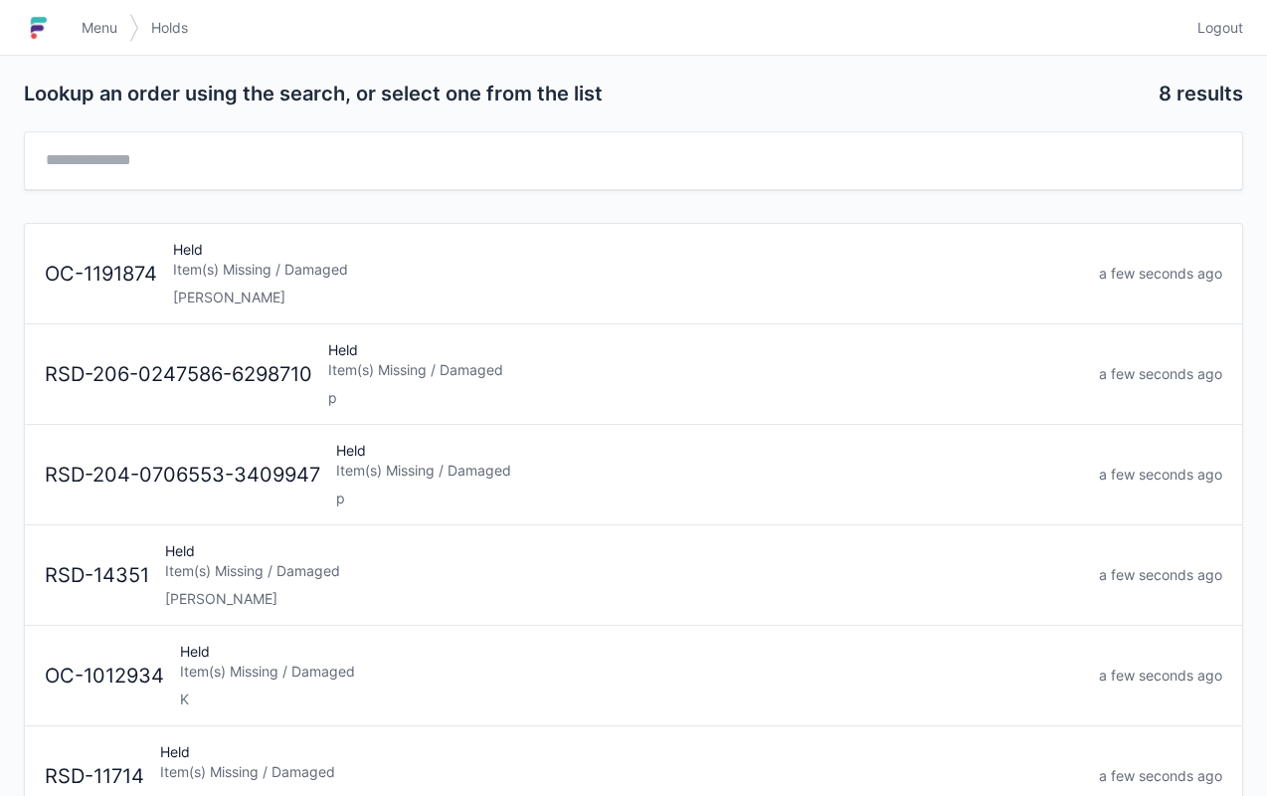
click at [269, 261] on div "Item(s) Missing / Damaged" at bounding box center [628, 270] width 910 height 20
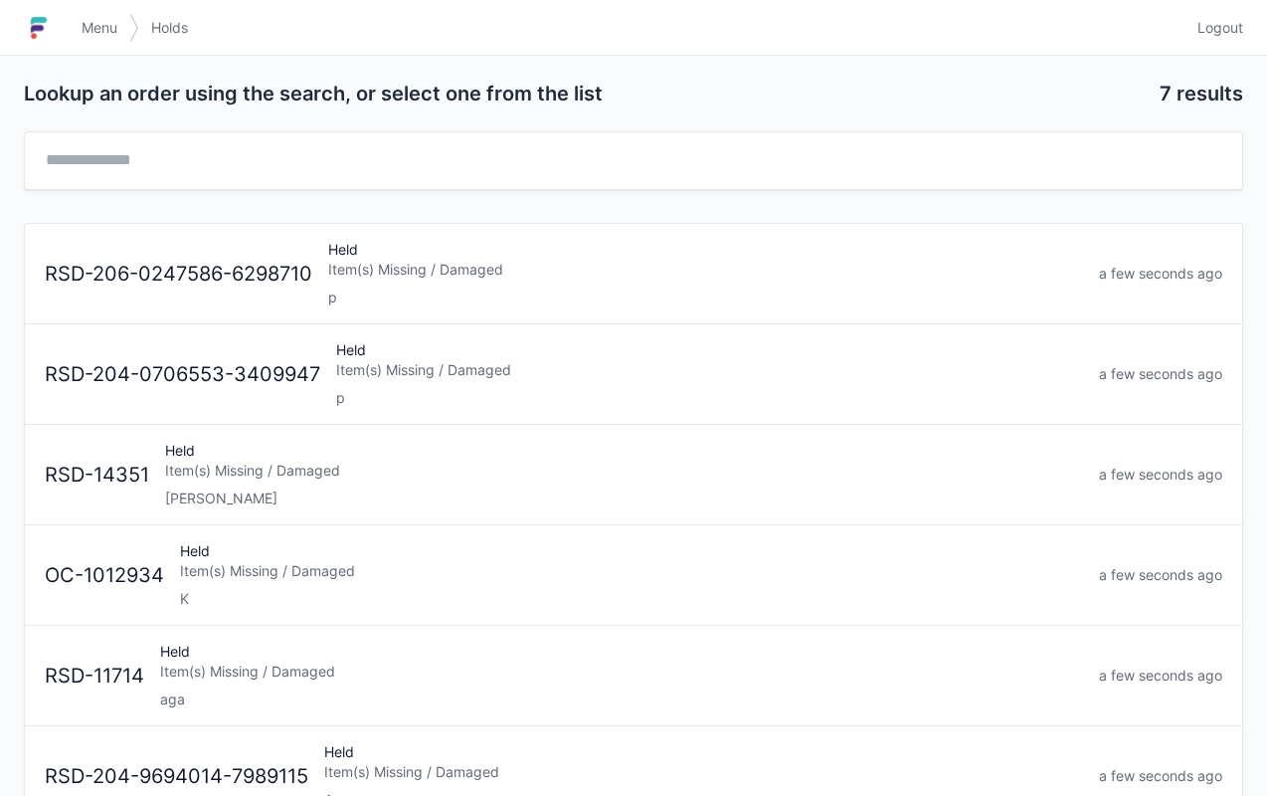
click at [101, 12] on link "Menu" at bounding box center [100, 28] width 60 height 36
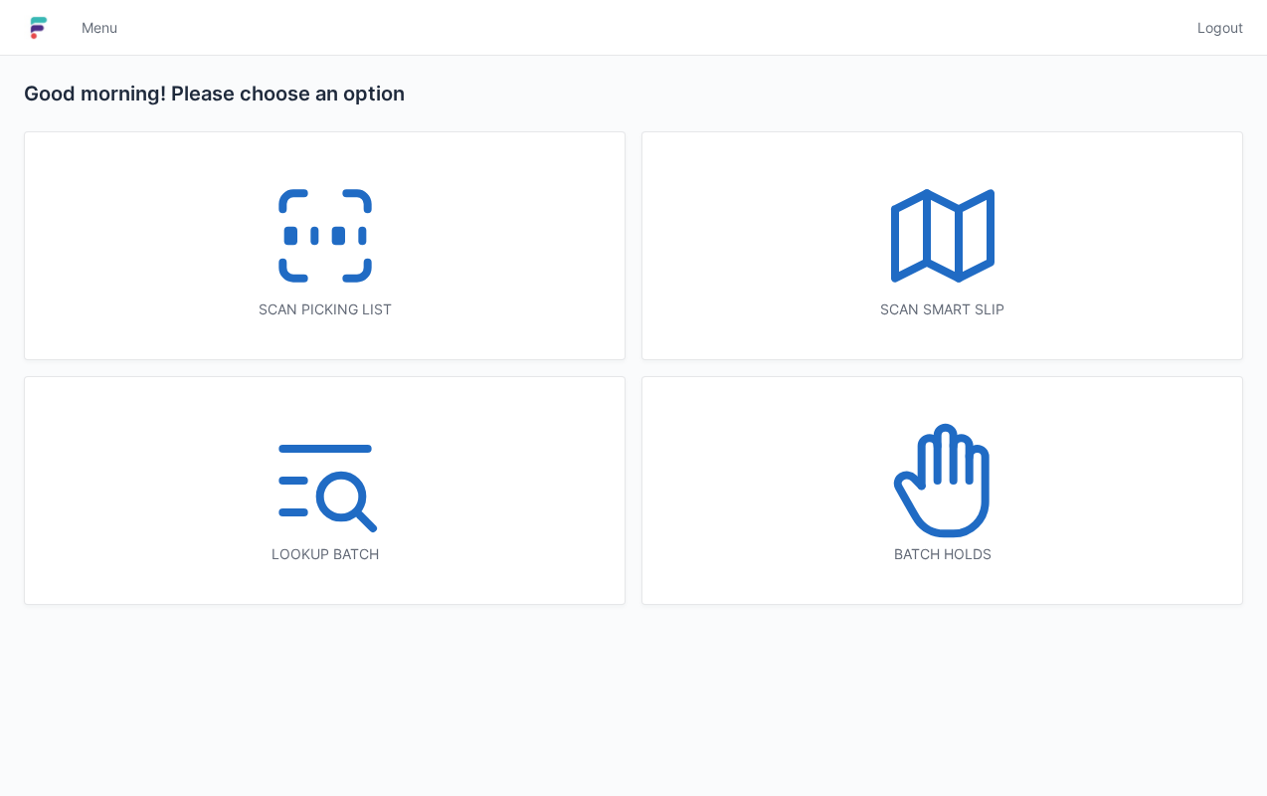
click at [264, 274] on icon at bounding box center [325, 235] width 127 height 127
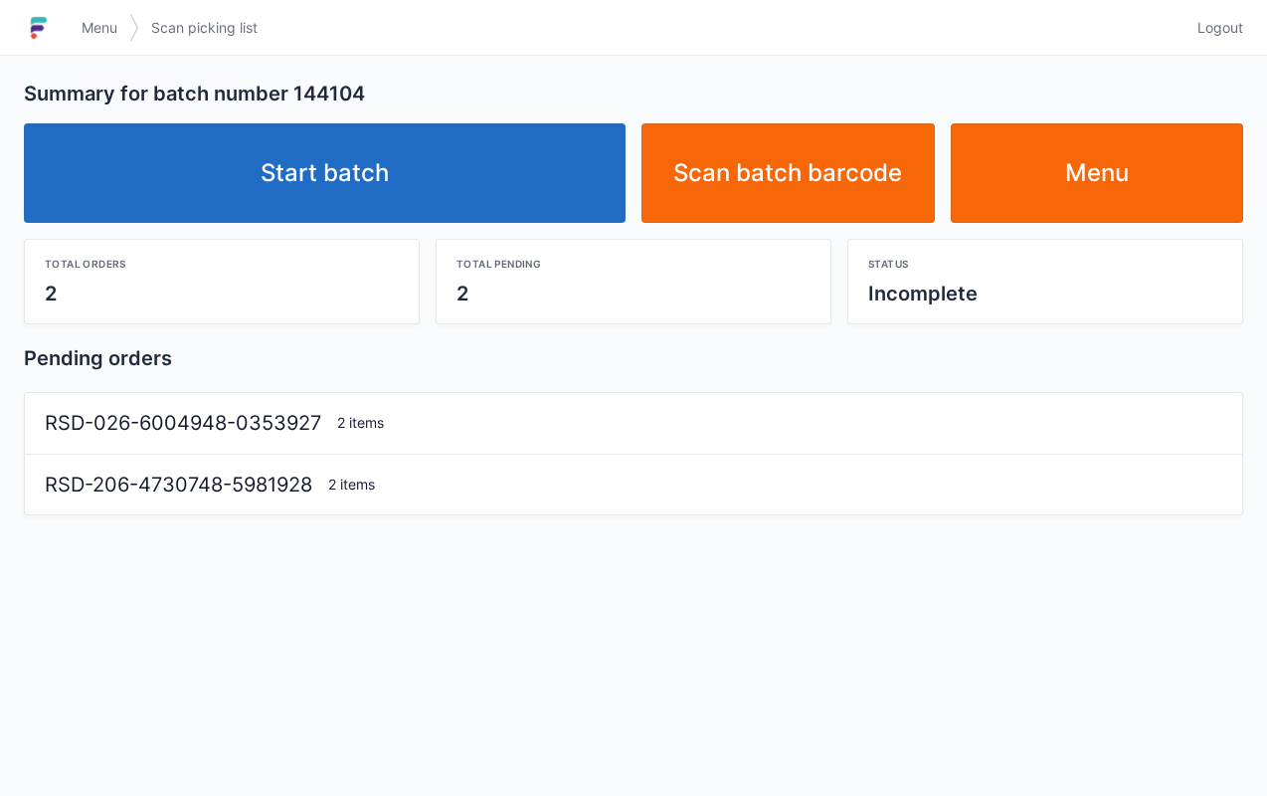
click at [415, 186] on link "Start batch" at bounding box center [325, 172] width 602 height 99
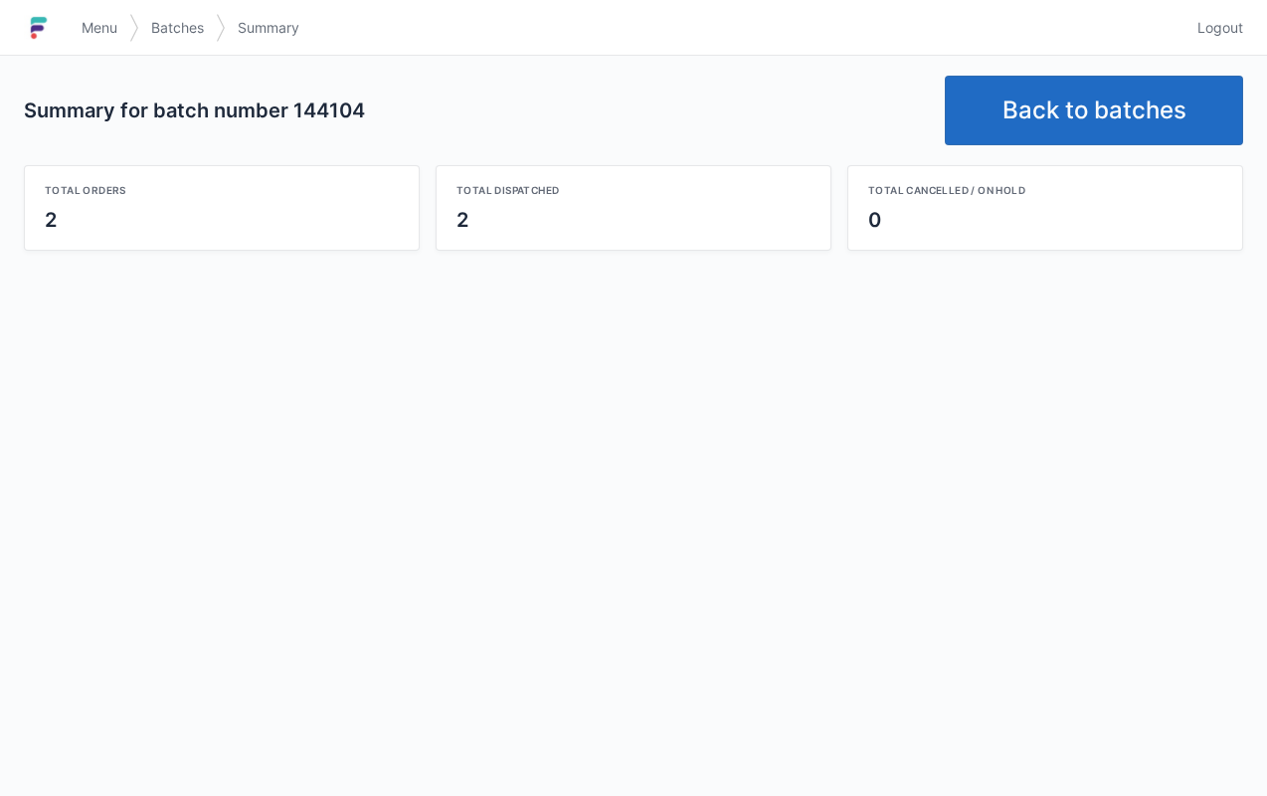
click at [1031, 83] on link "Back to batches" at bounding box center [1094, 111] width 298 height 70
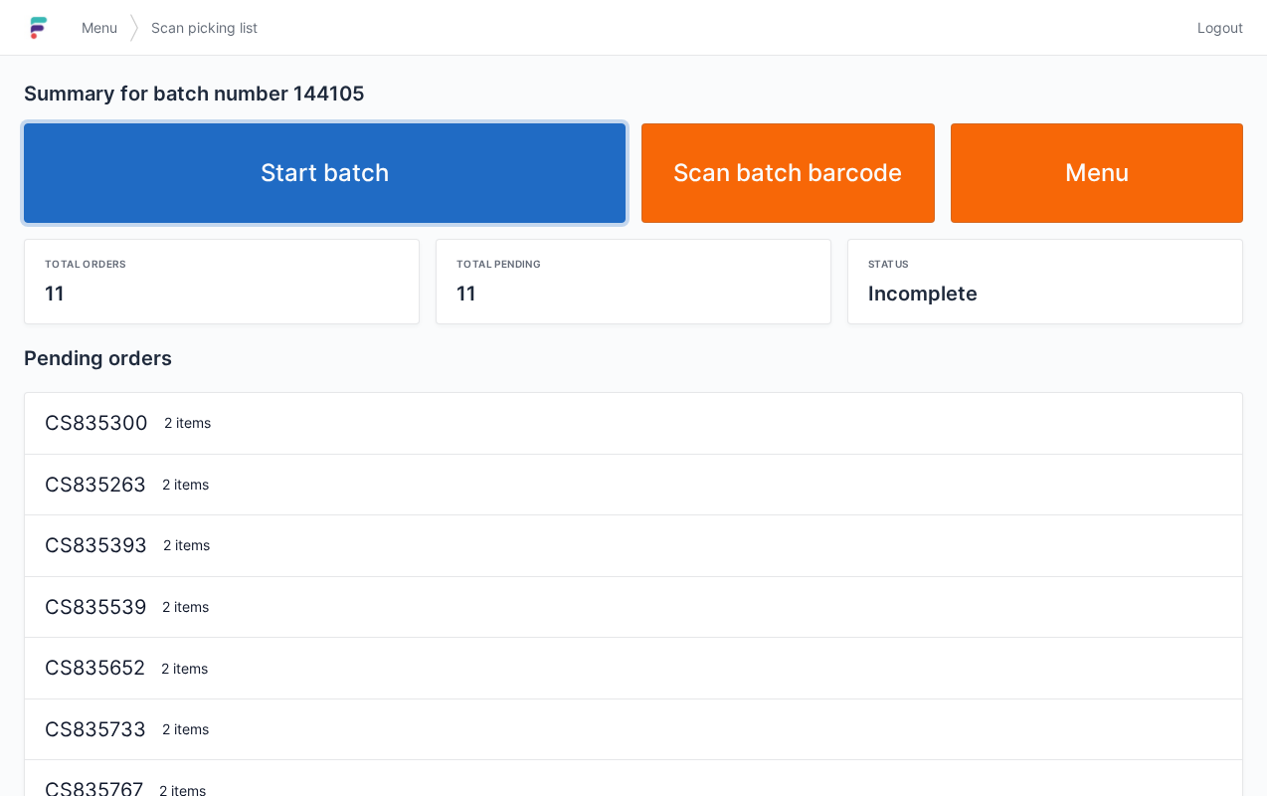
click at [380, 177] on link "Start batch" at bounding box center [325, 172] width 602 height 99
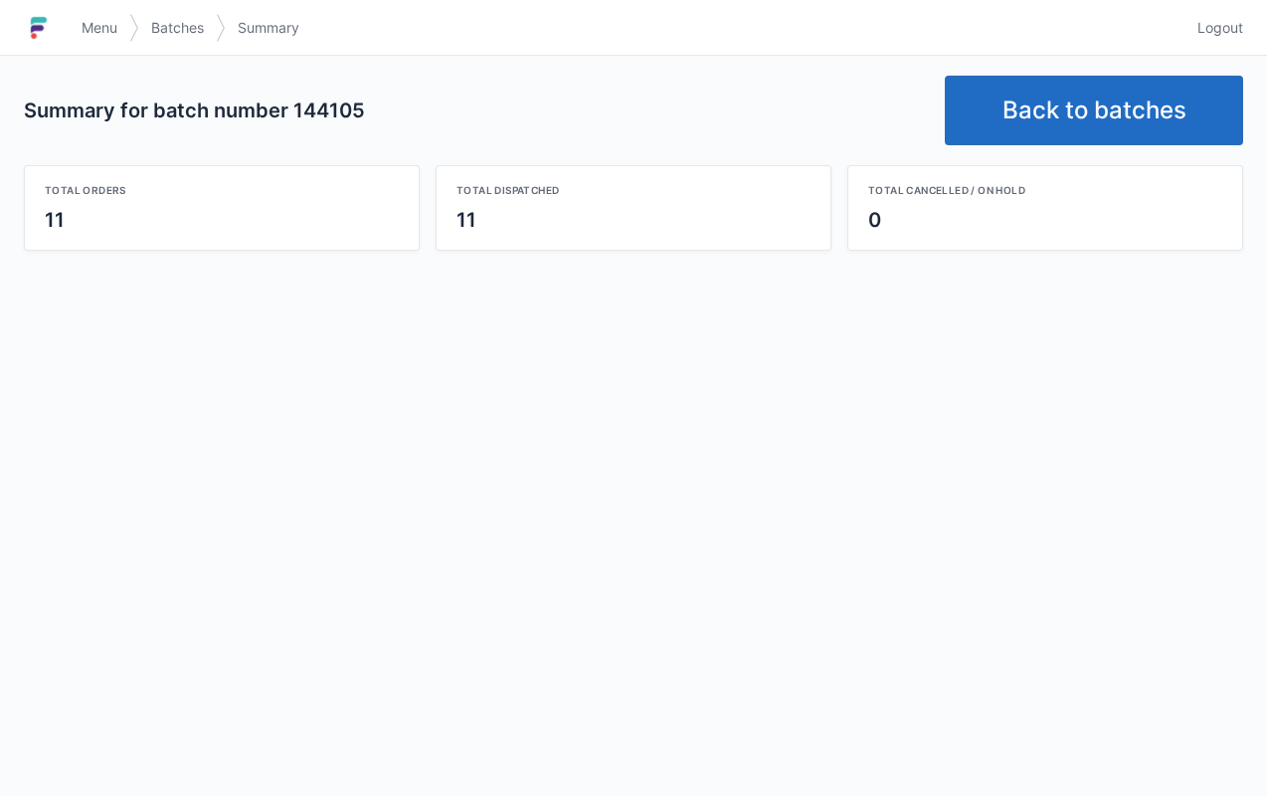
click at [1077, 91] on link "Back to batches" at bounding box center [1094, 111] width 298 height 70
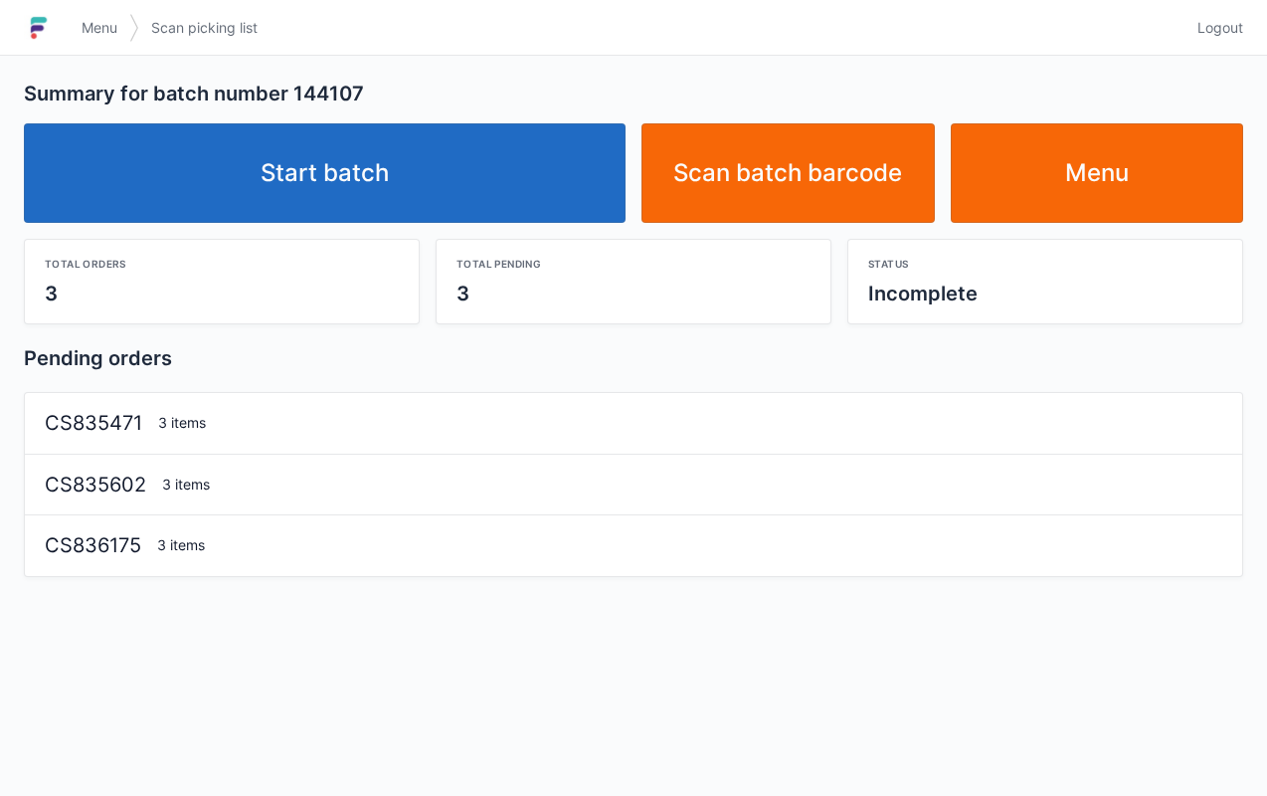
click at [443, 173] on link "Start batch" at bounding box center [325, 172] width 602 height 99
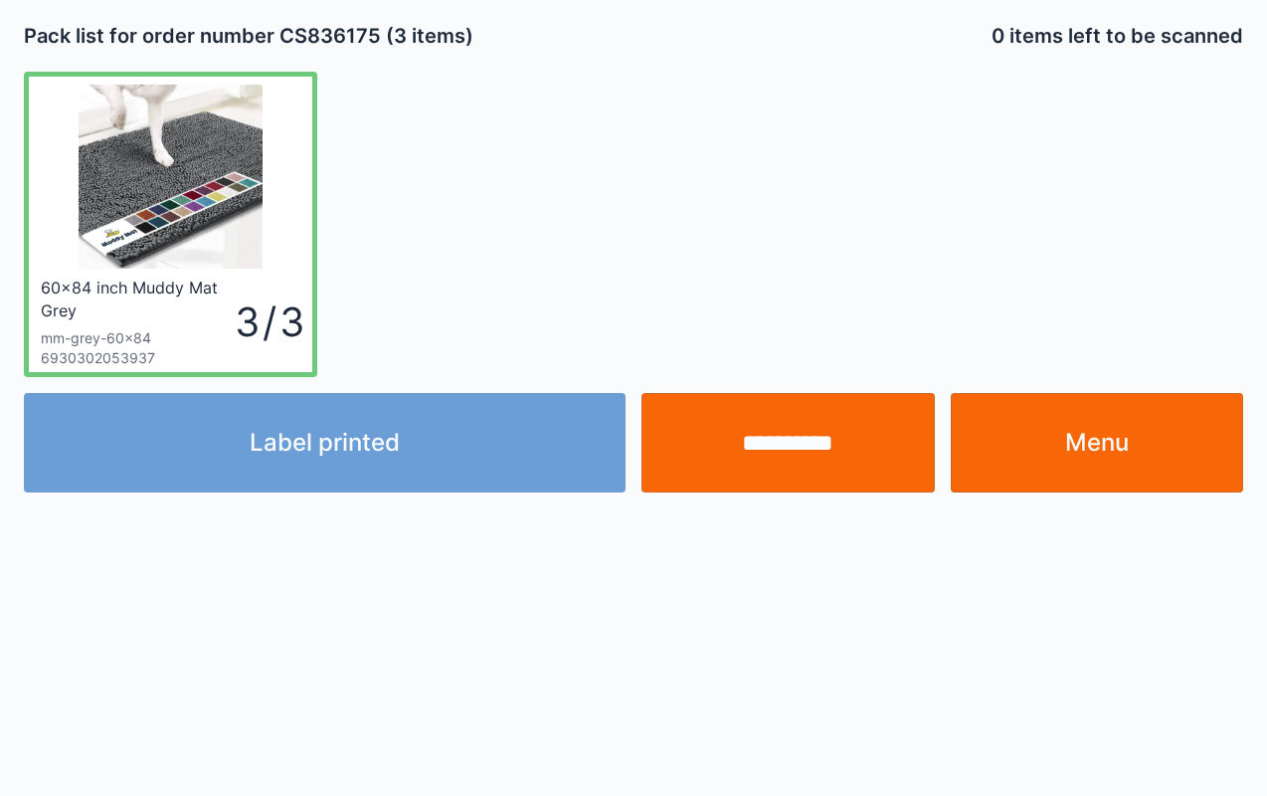
click at [1158, 442] on link "Menu" at bounding box center [1097, 442] width 293 height 99
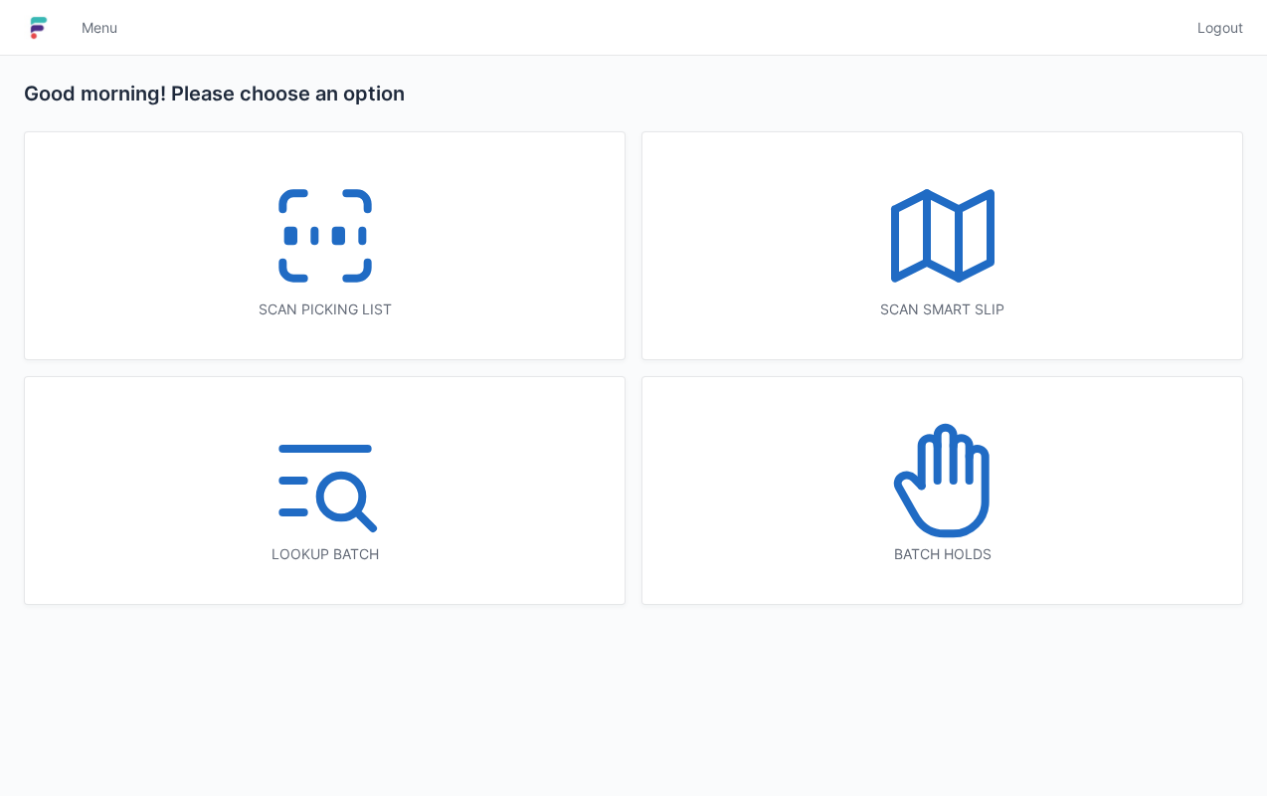
click at [358, 263] on icon at bounding box center [325, 235] width 127 height 127
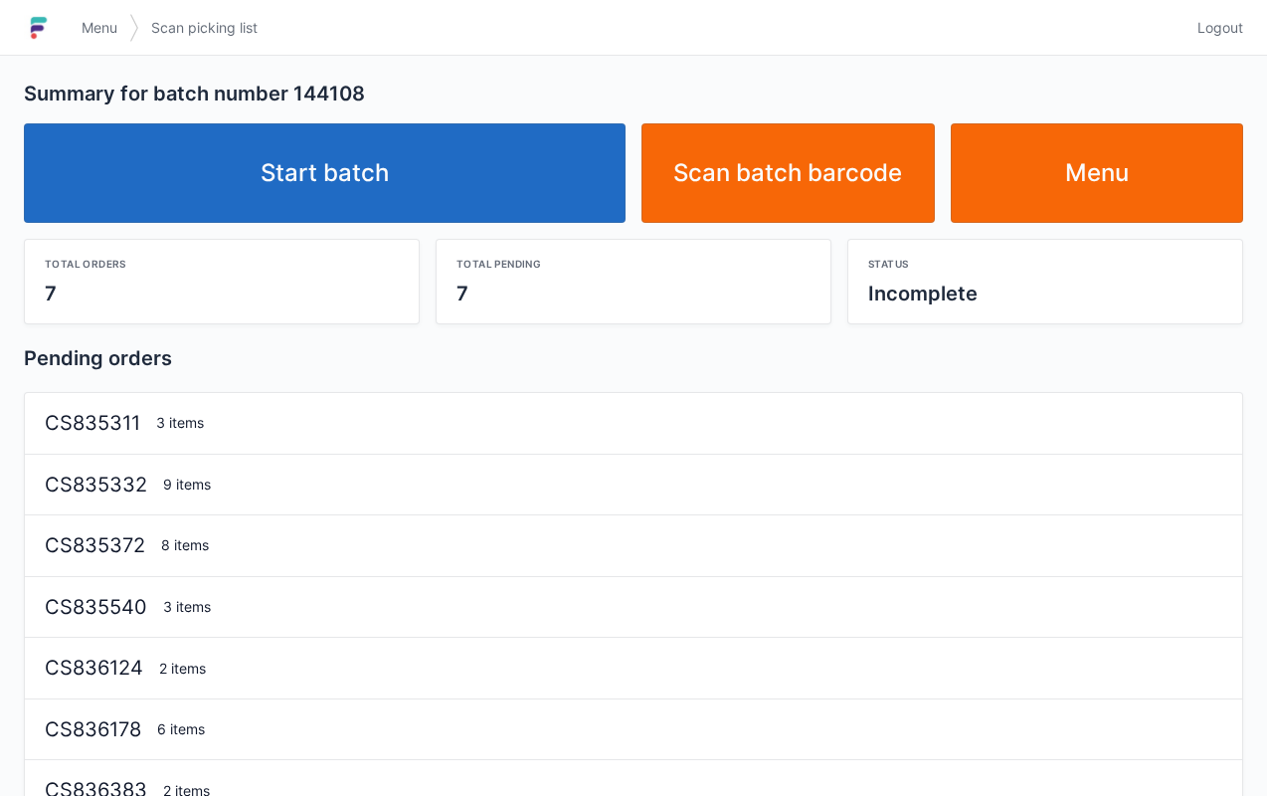
click at [312, 183] on link "Start batch" at bounding box center [325, 172] width 602 height 99
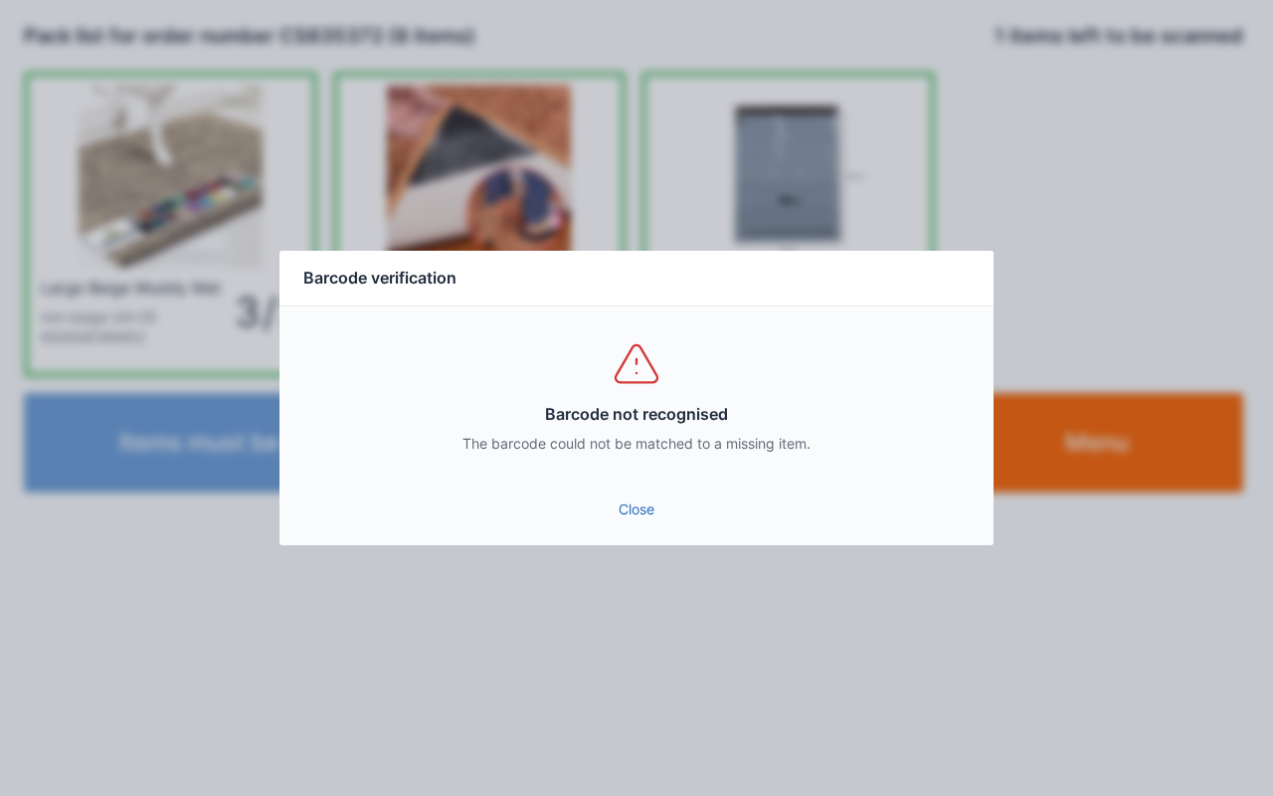
click at [635, 510] on link "Close" at bounding box center [636, 509] width 682 height 36
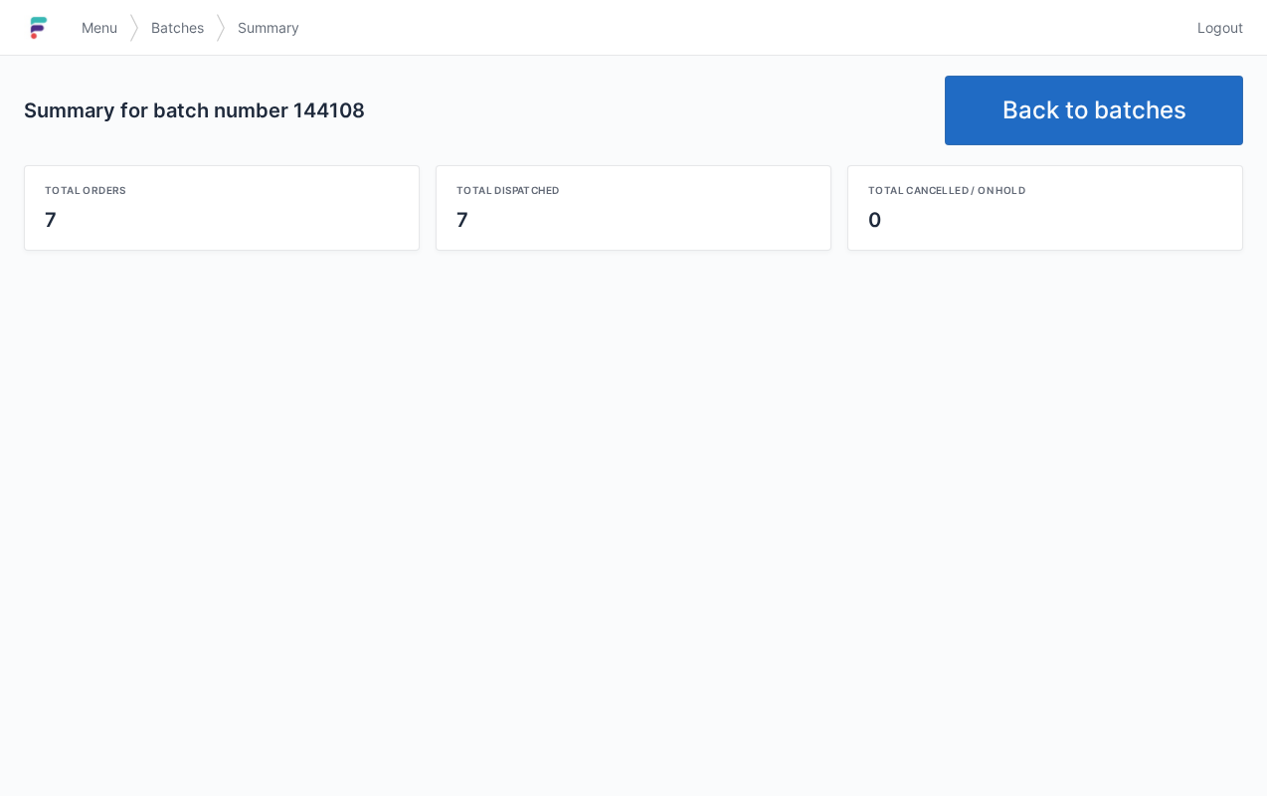
click at [1100, 83] on link "Back to batches" at bounding box center [1094, 111] width 298 height 70
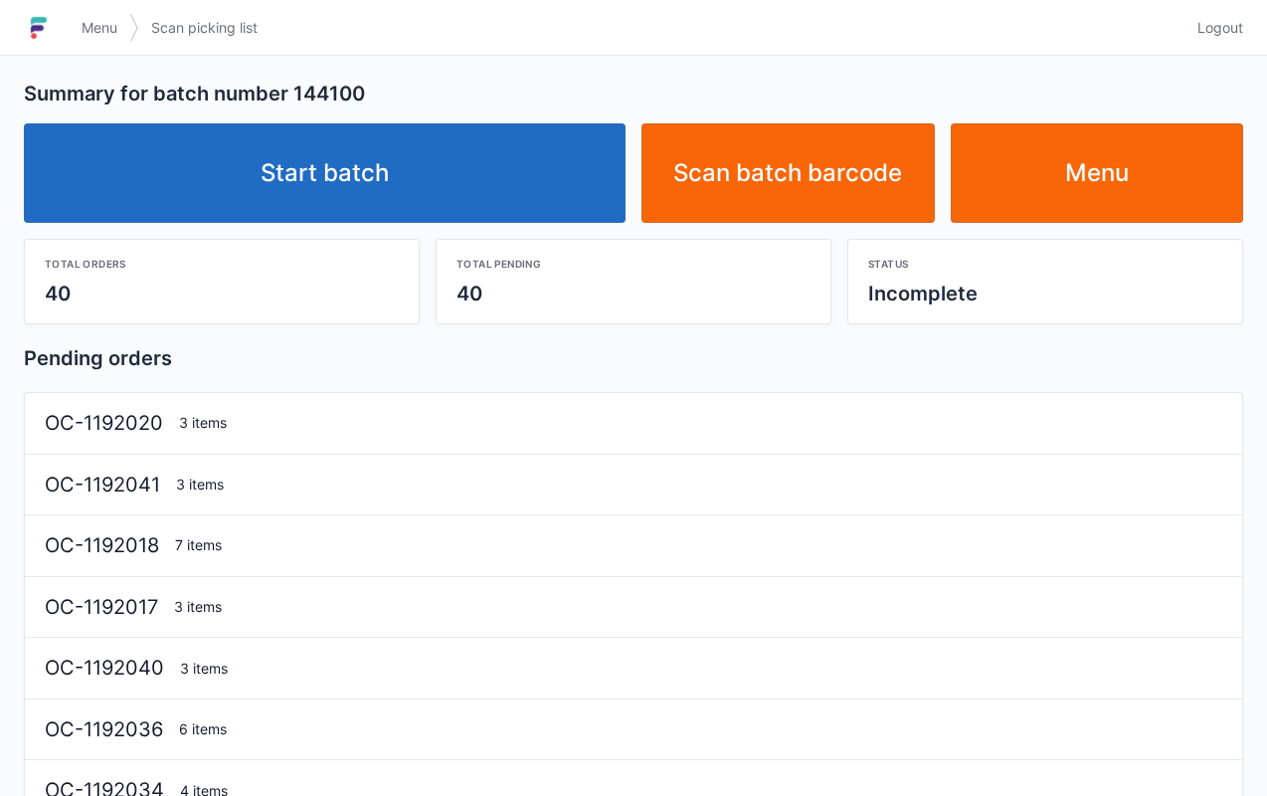
click at [445, 164] on link "Start batch" at bounding box center [325, 172] width 602 height 99
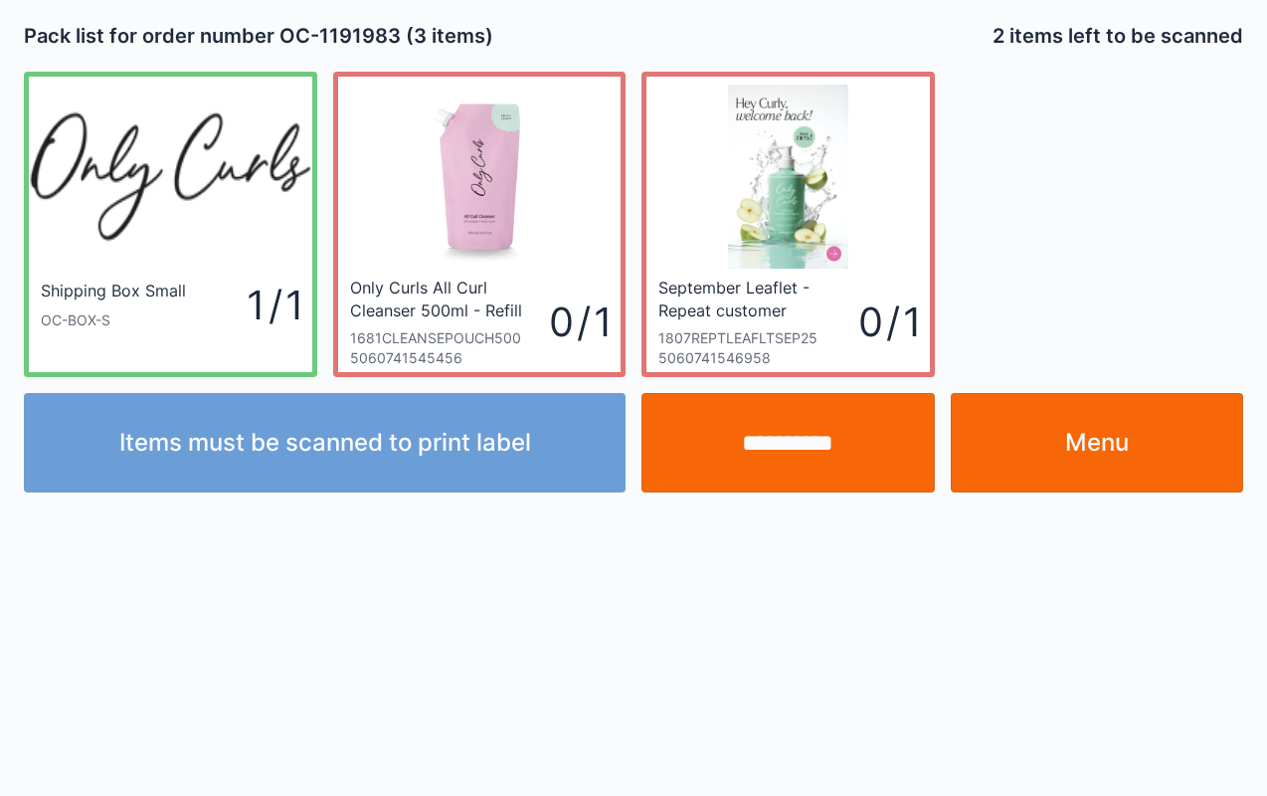
click at [1121, 467] on link "Menu" at bounding box center [1097, 442] width 293 height 99
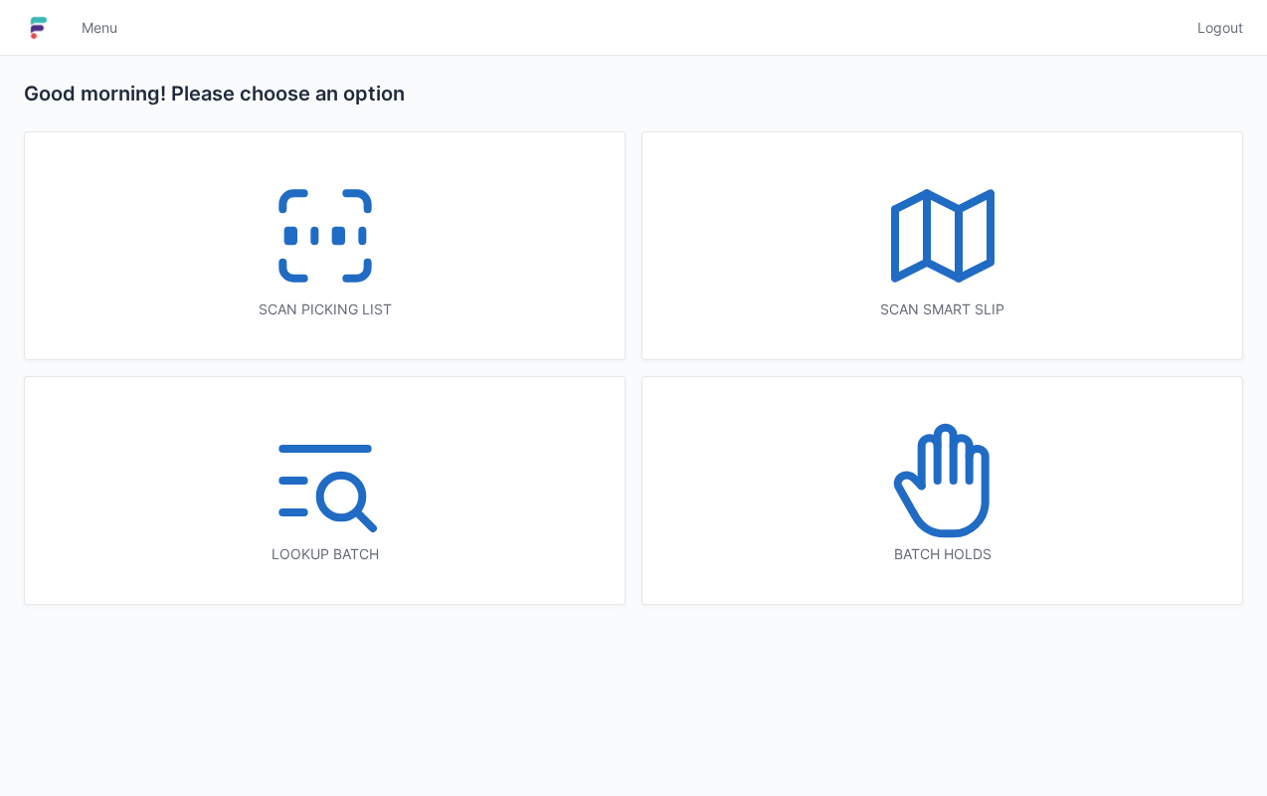
click at [384, 283] on icon at bounding box center [325, 235] width 127 height 127
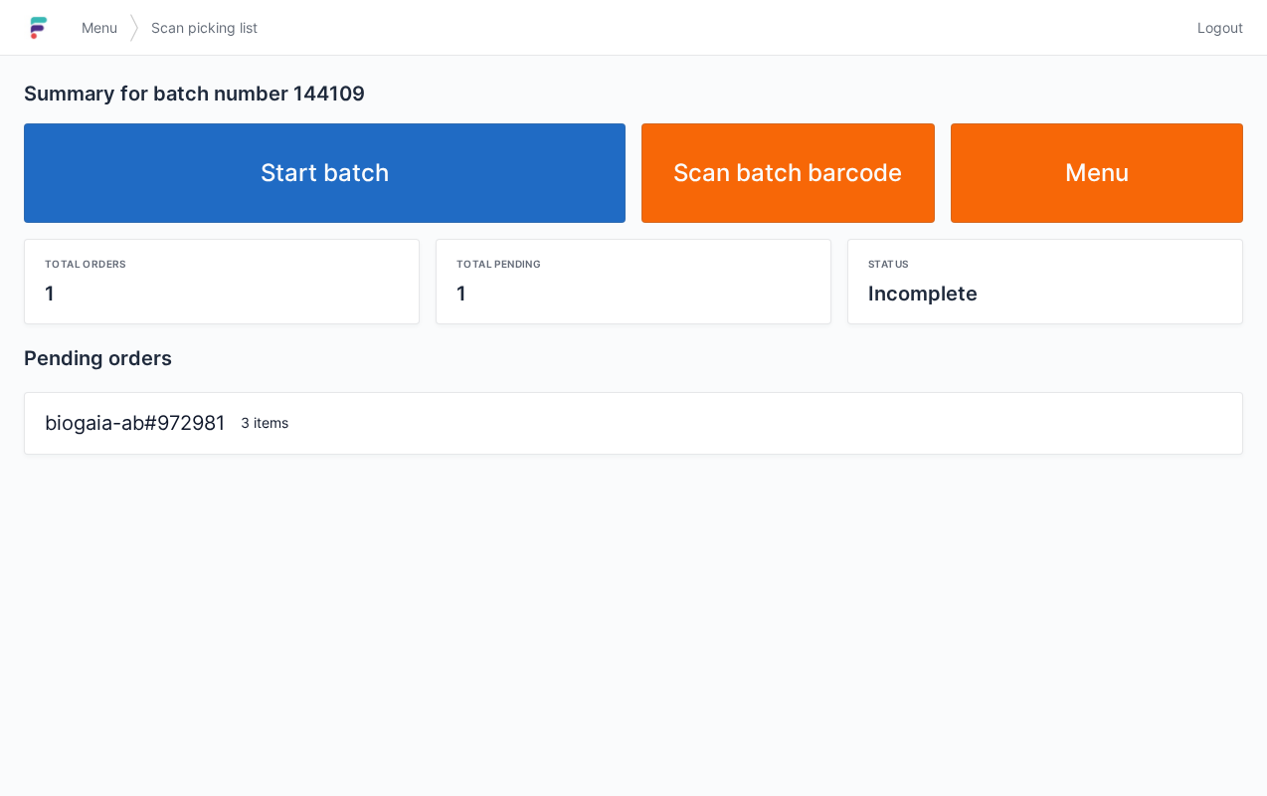
click at [491, 169] on link "Start batch" at bounding box center [325, 172] width 602 height 99
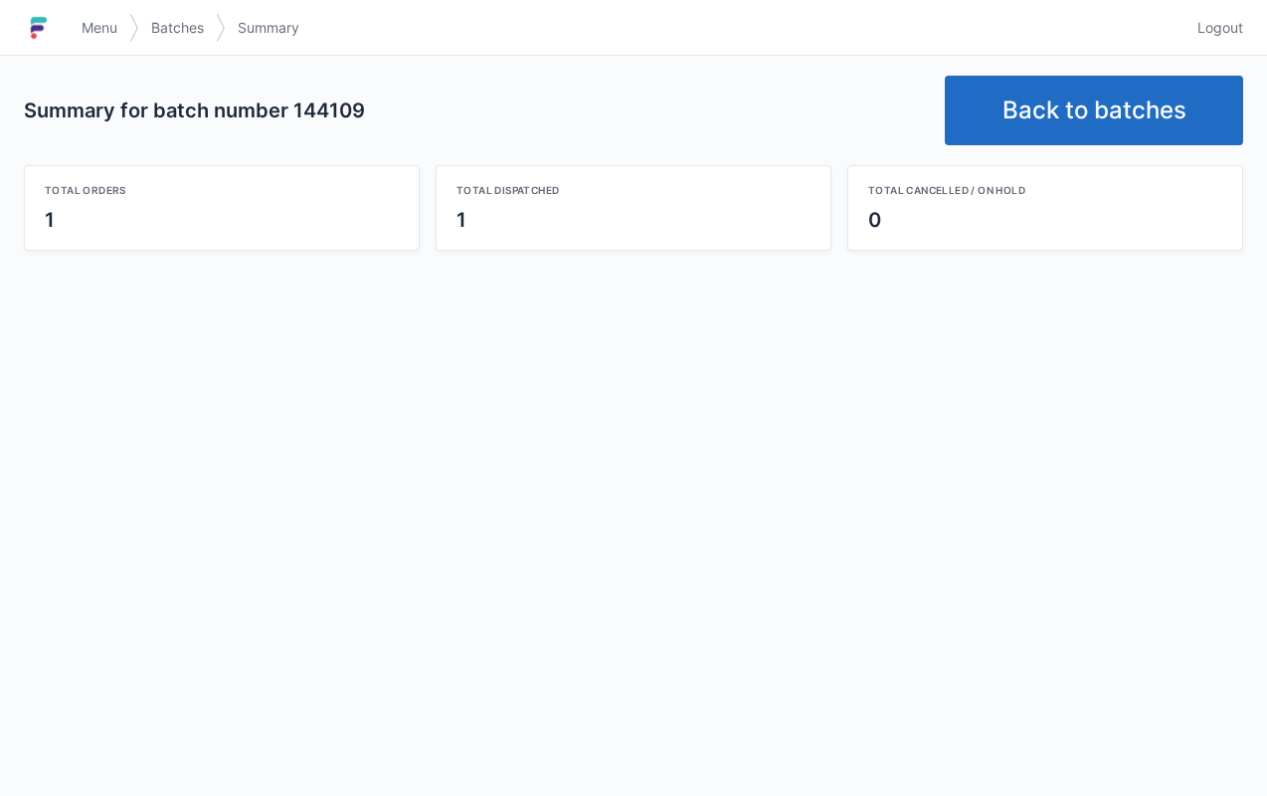
click at [1027, 99] on link "Back to batches" at bounding box center [1094, 111] width 298 height 70
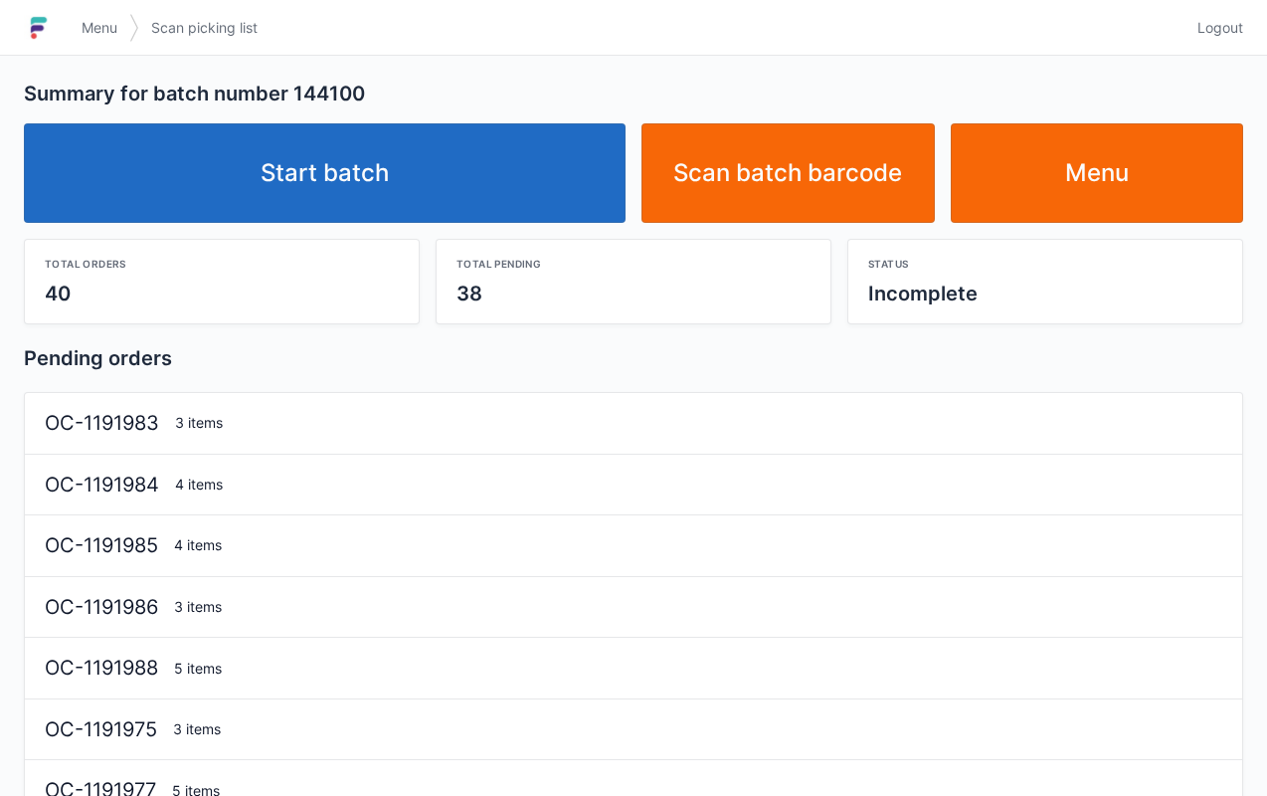
click at [468, 175] on link "Start batch" at bounding box center [325, 172] width 602 height 99
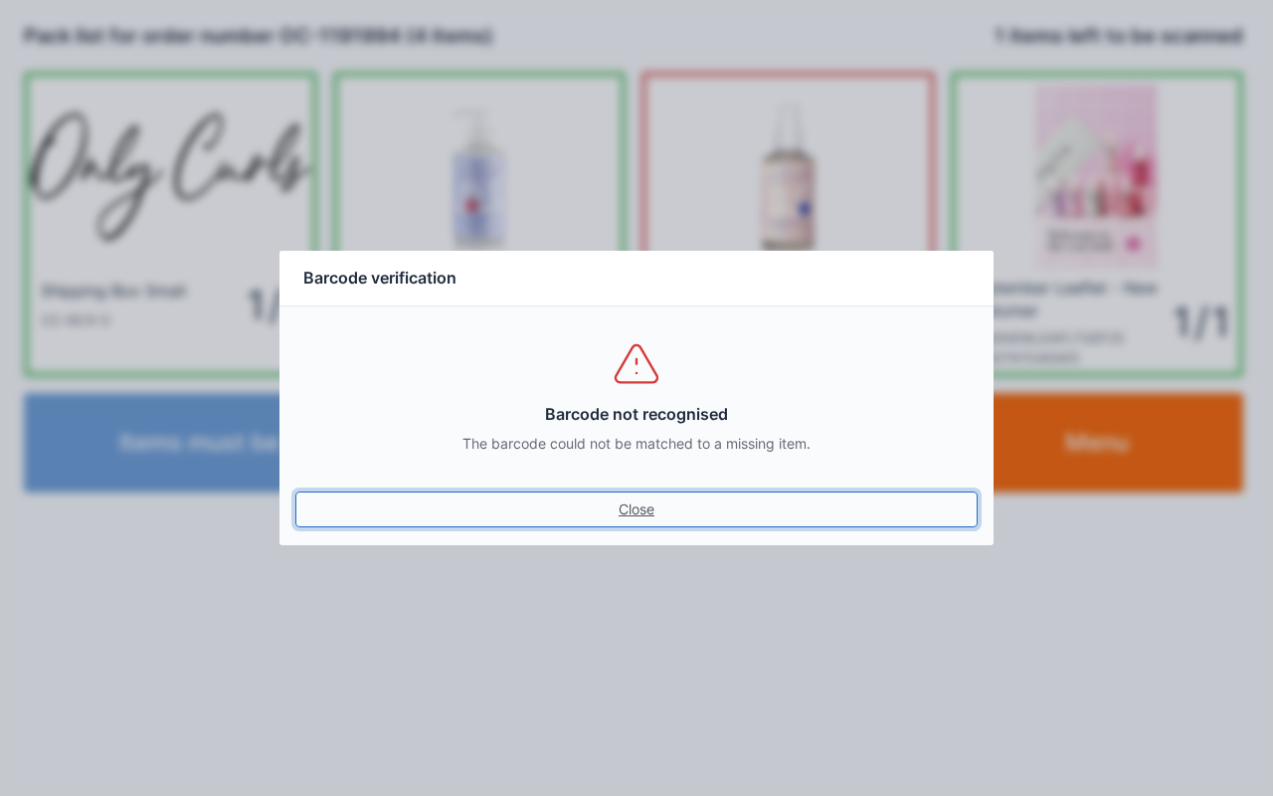
click at [643, 525] on link "Close" at bounding box center [636, 509] width 682 height 36
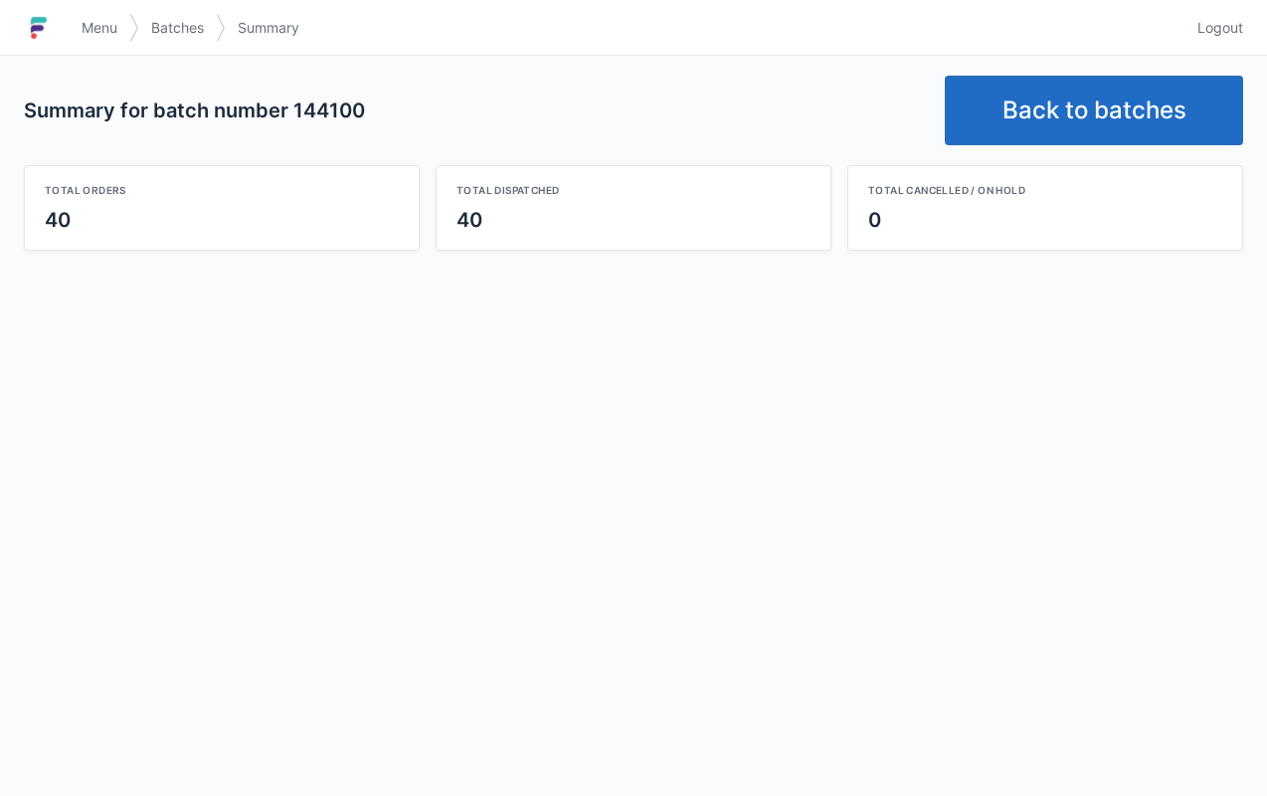
click at [1051, 105] on link "Back to batches" at bounding box center [1094, 111] width 298 height 70
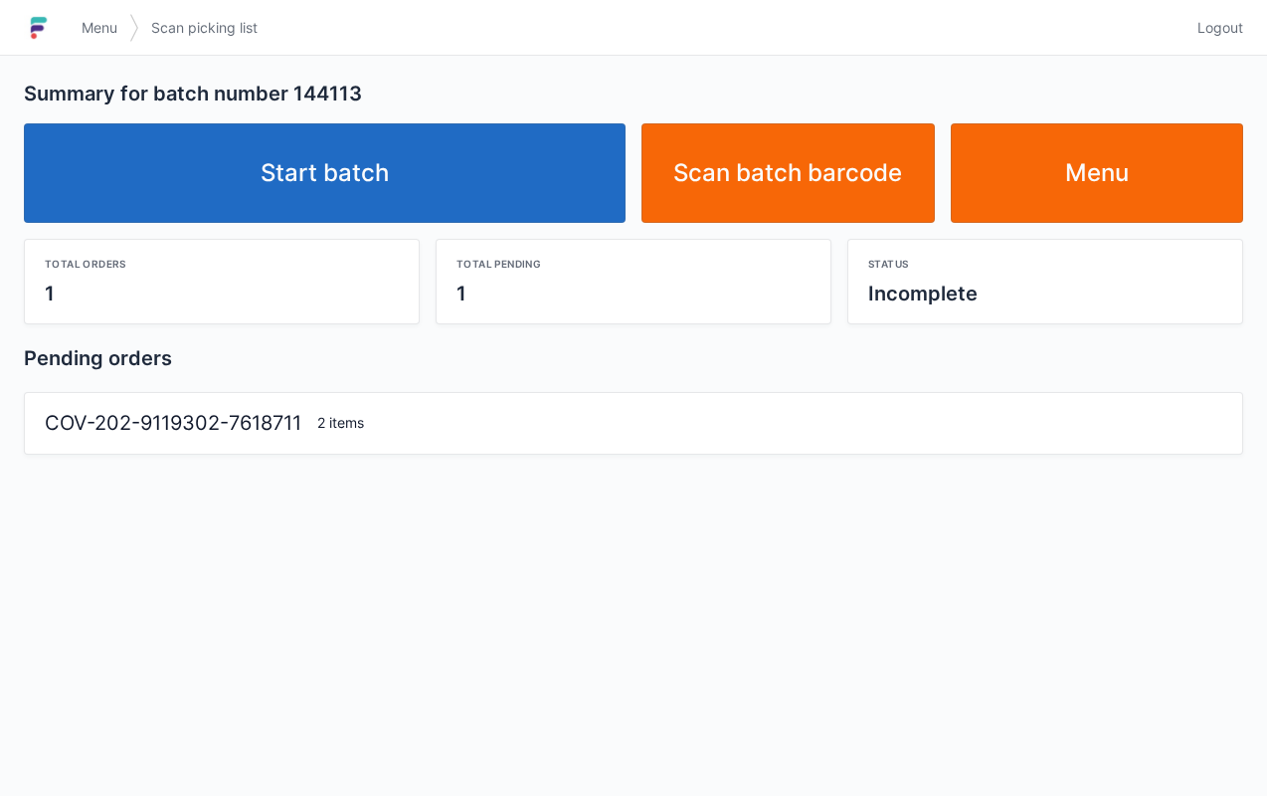
click at [522, 165] on link "Start batch" at bounding box center [325, 172] width 602 height 99
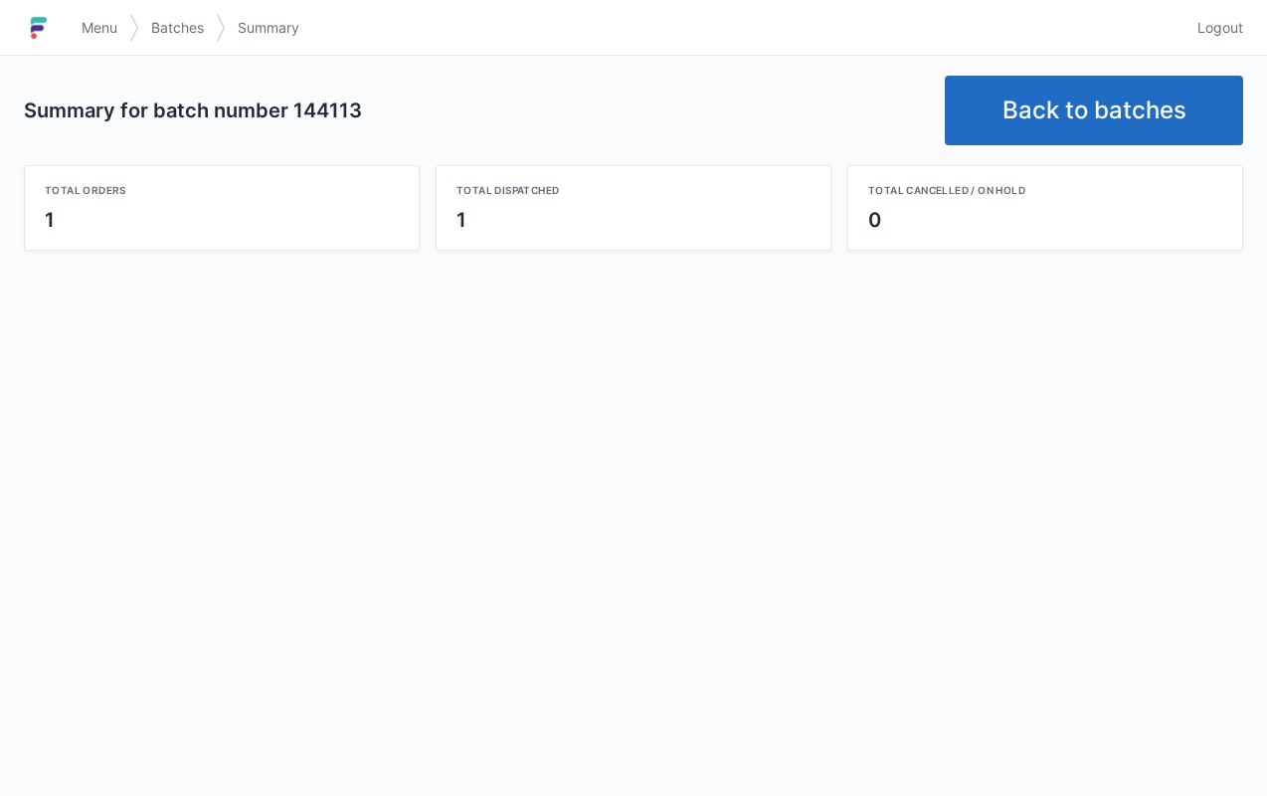
click at [1029, 128] on link "Back to batches" at bounding box center [1094, 111] width 298 height 70
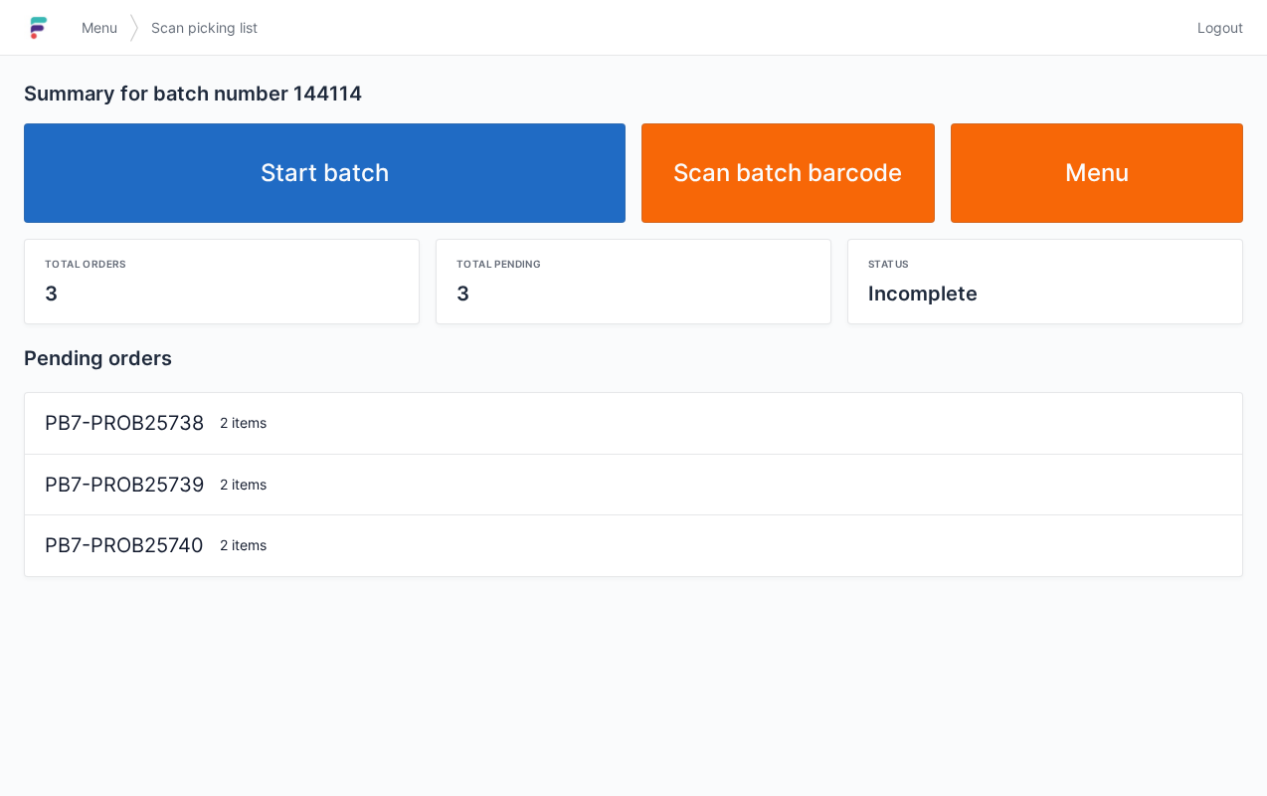
click at [323, 177] on link "Start batch" at bounding box center [325, 172] width 602 height 99
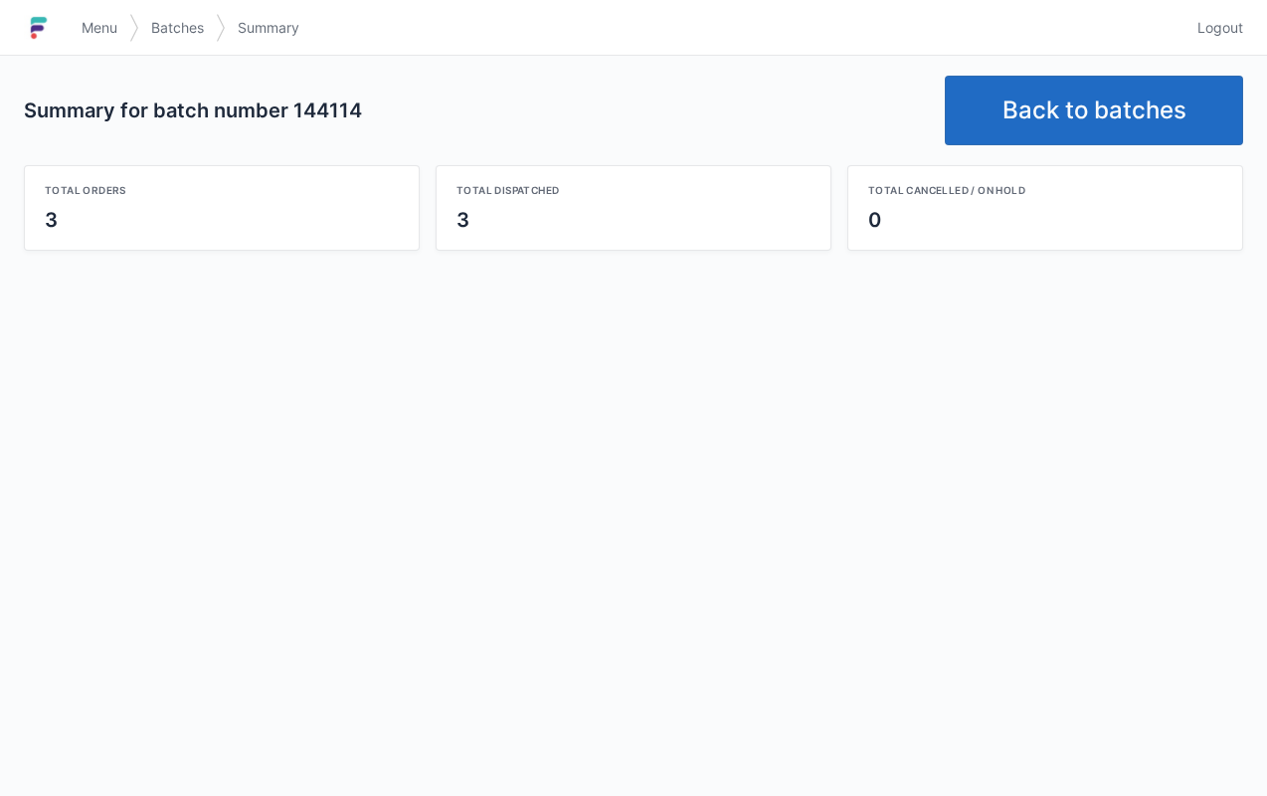
click at [1031, 105] on link "Back to batches" at bounding box center [1094, 111] width 298 height 70
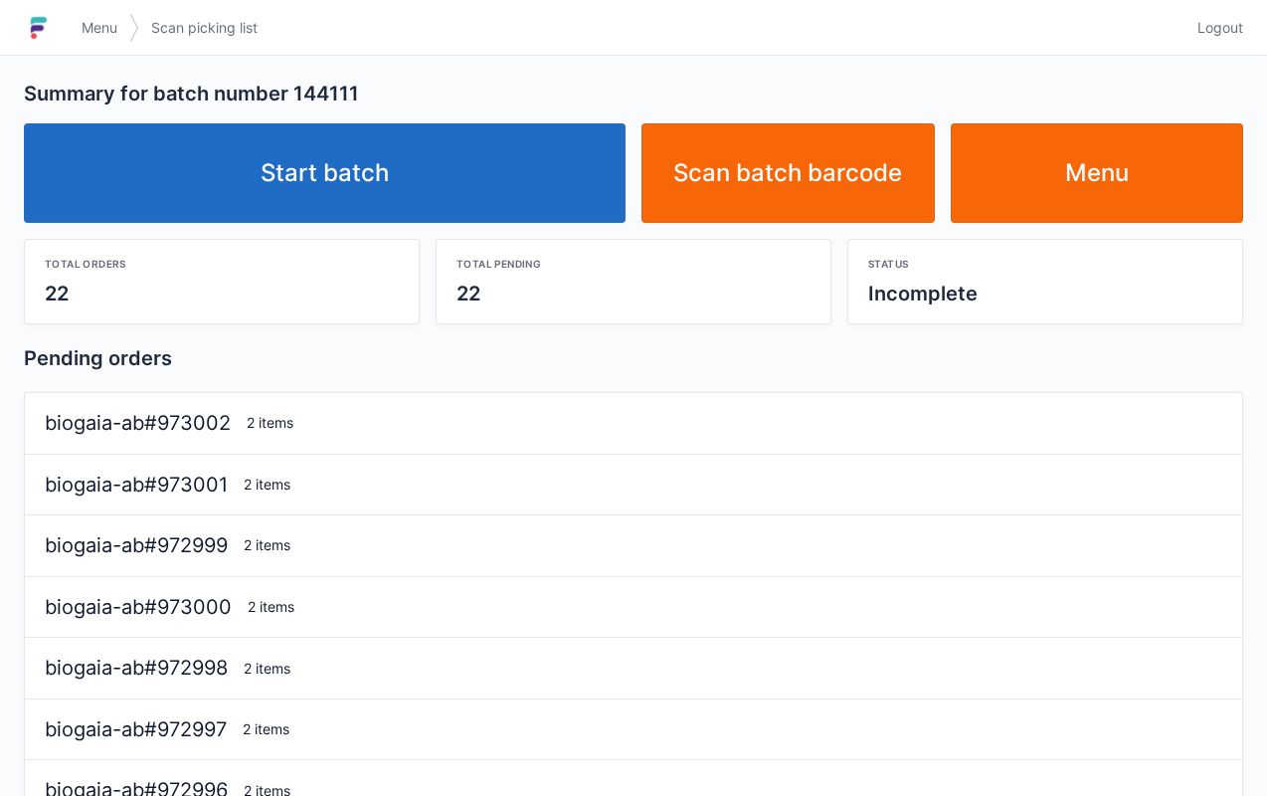
click at [326, 211] on link "Start batch" at bounding box center [325, 172] width 602 height 99
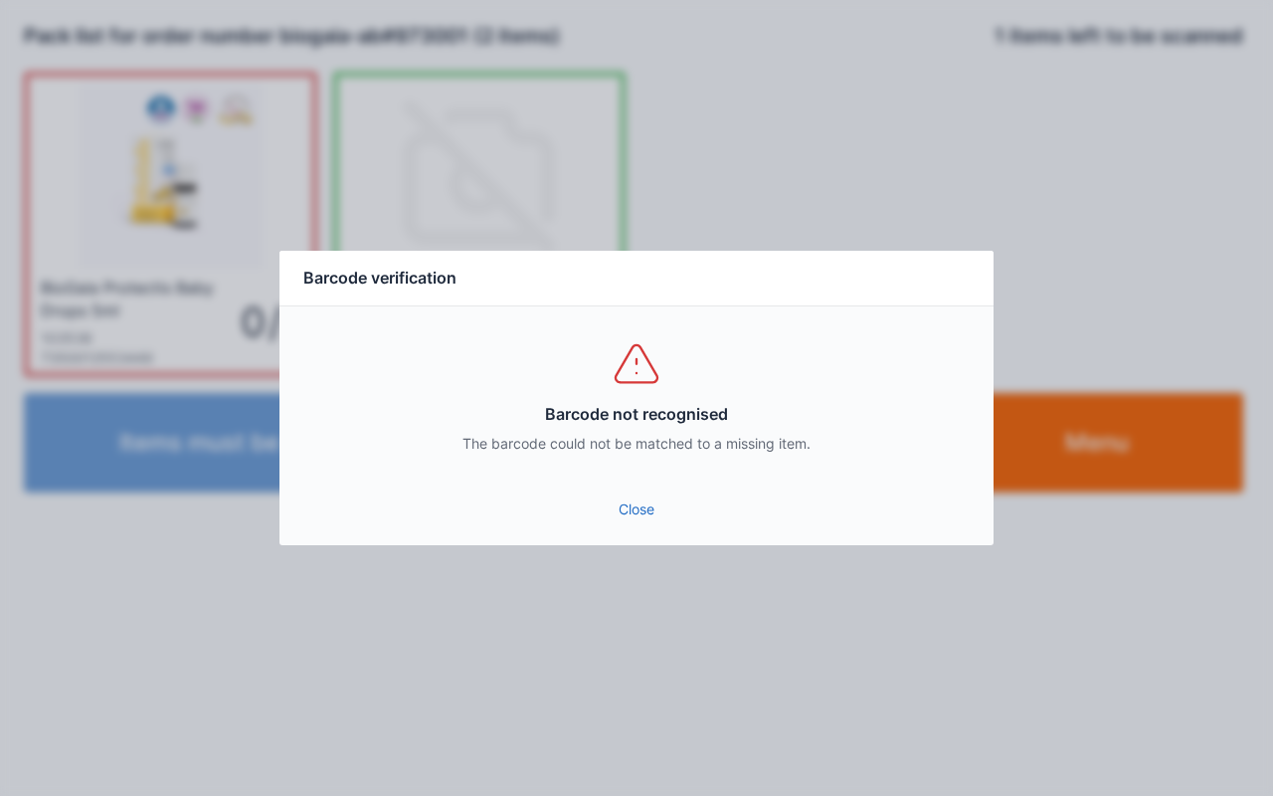
click at [617, 526] on link "Close" at bounding box center [636, 509] width 682 height 36
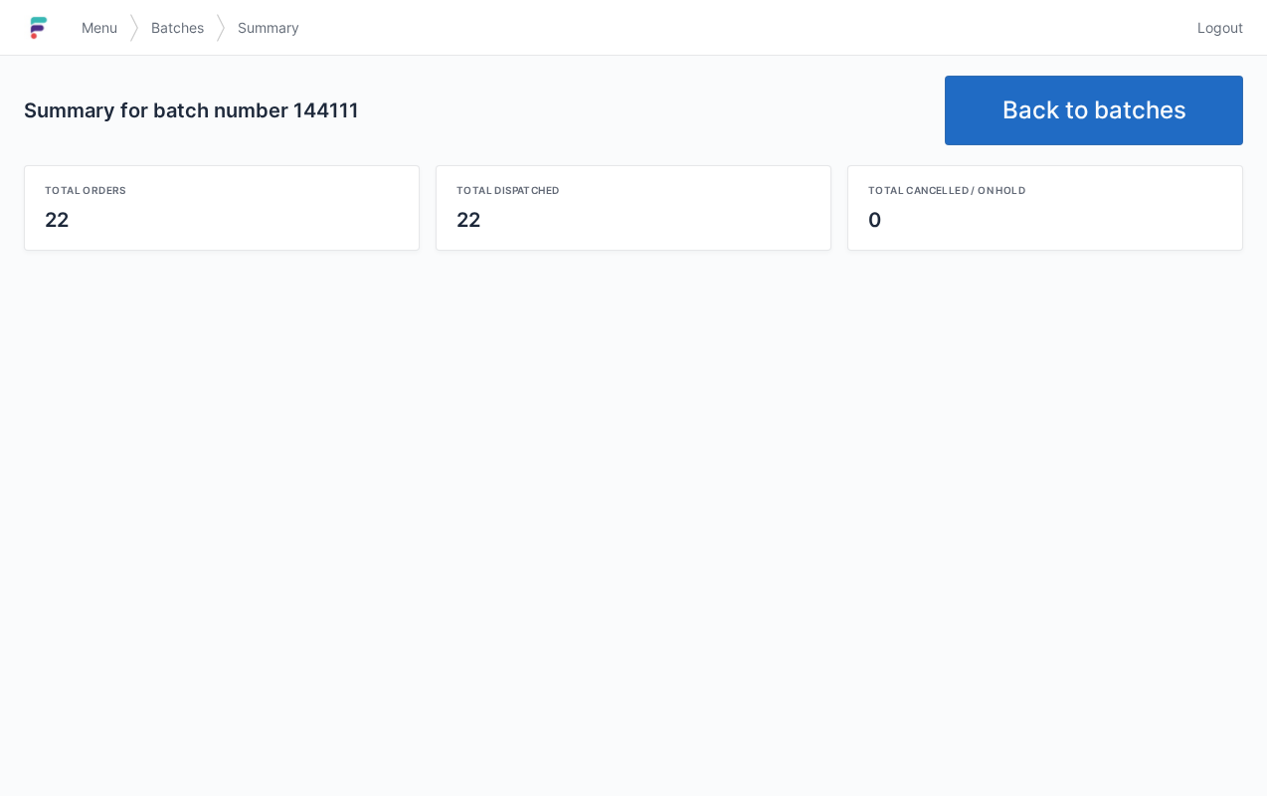
click at [1070, 114] on link "Back to batches" at bounding box center [1094, 111] width 298 height 70
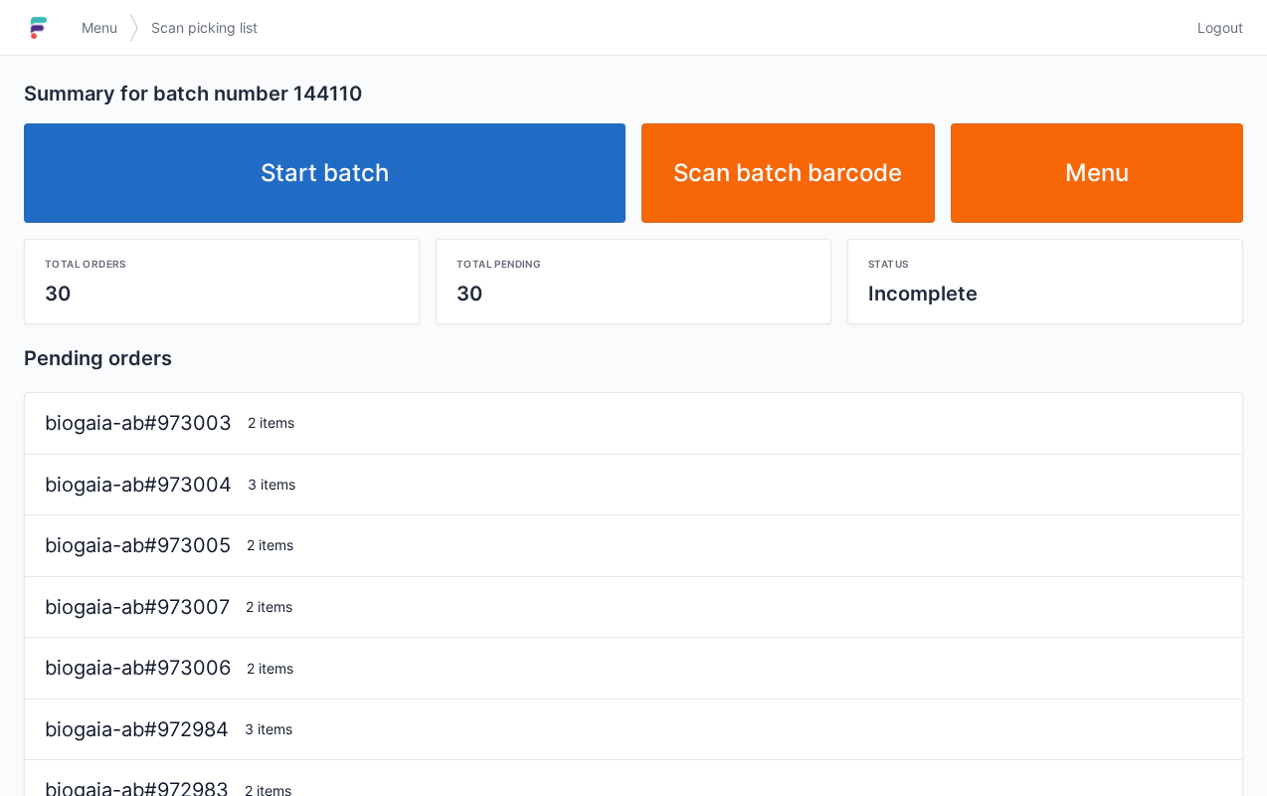
click at [1129, 159] on link "Menu" at bounding box center [1097, 172] width 293 height 99
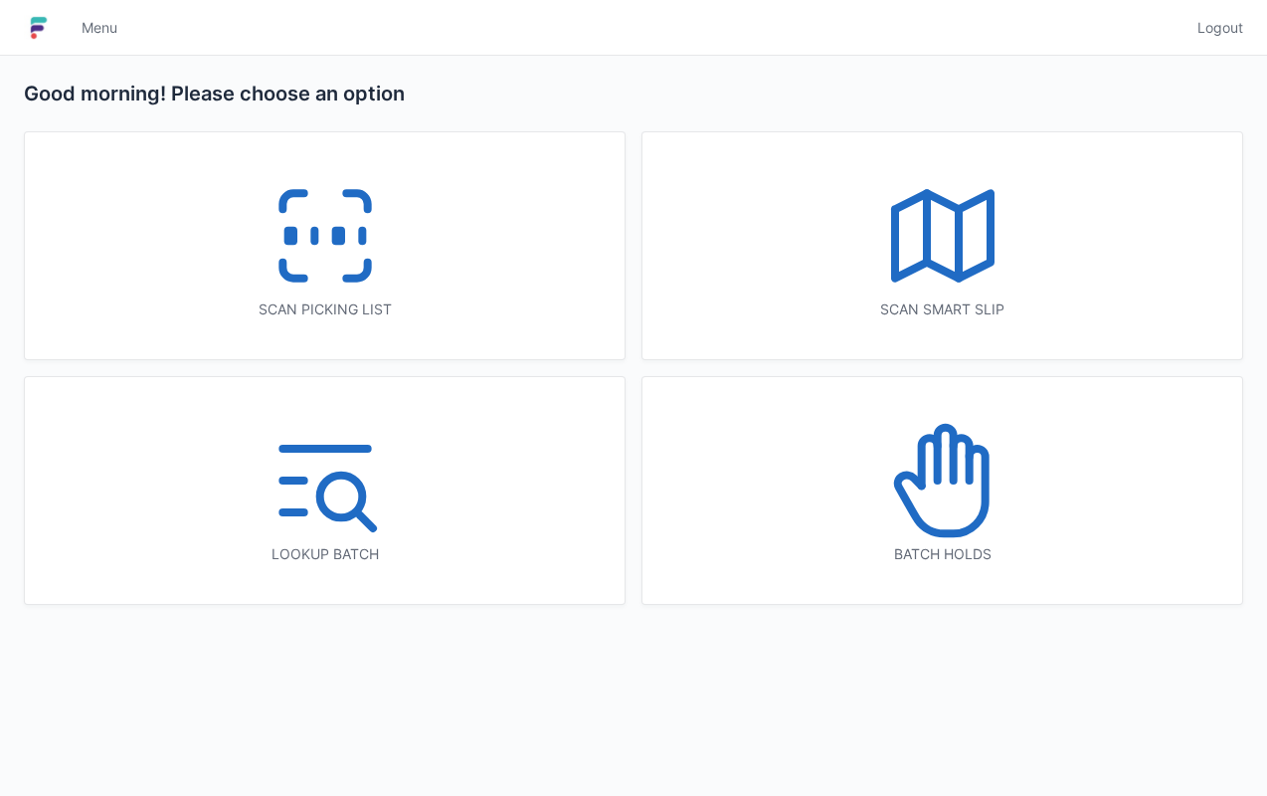
click at [380, 271] on icon at bounding box center [325, 235] width 127 height 127
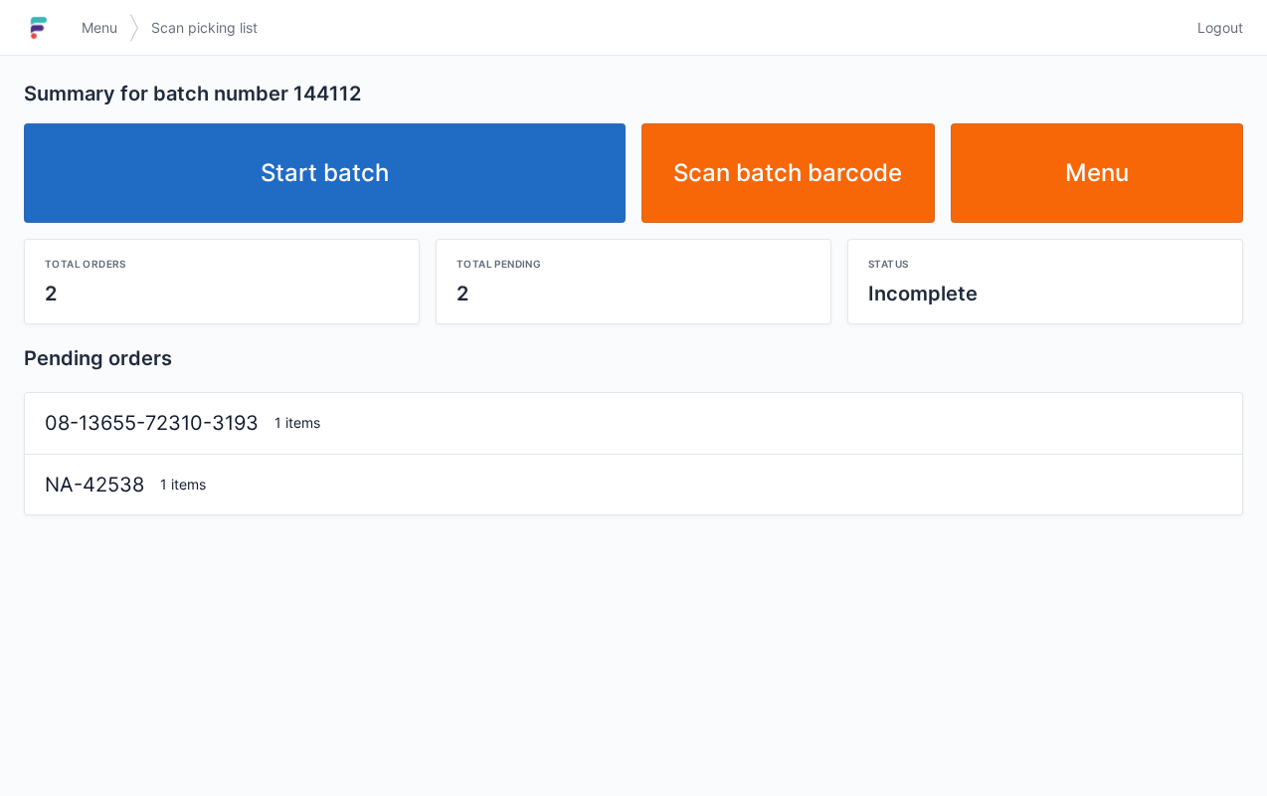
click at [406, 162] on link "Start batch" at bounding box center [325, 172] width 602 height 99
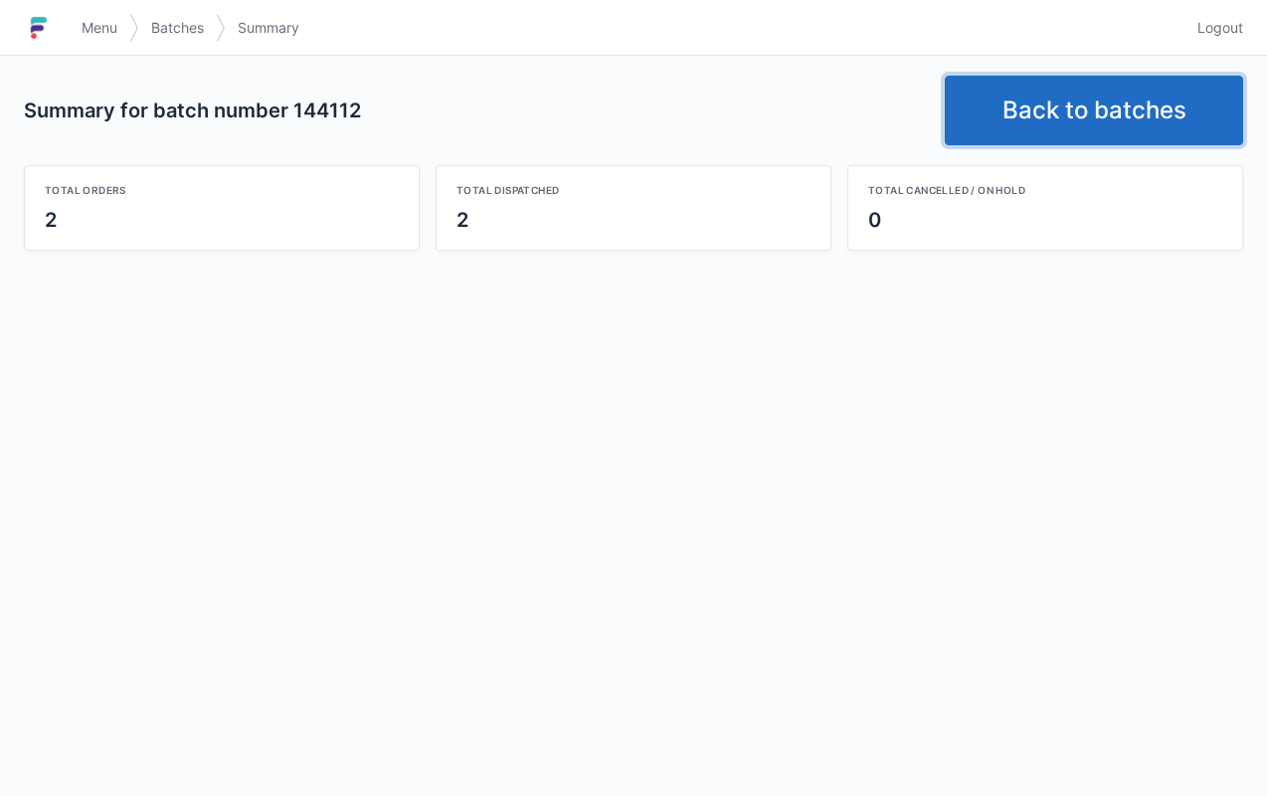
click at [1053, 102] on link "Back to batches" at bounding box center [1094, 111] width 298 height 70
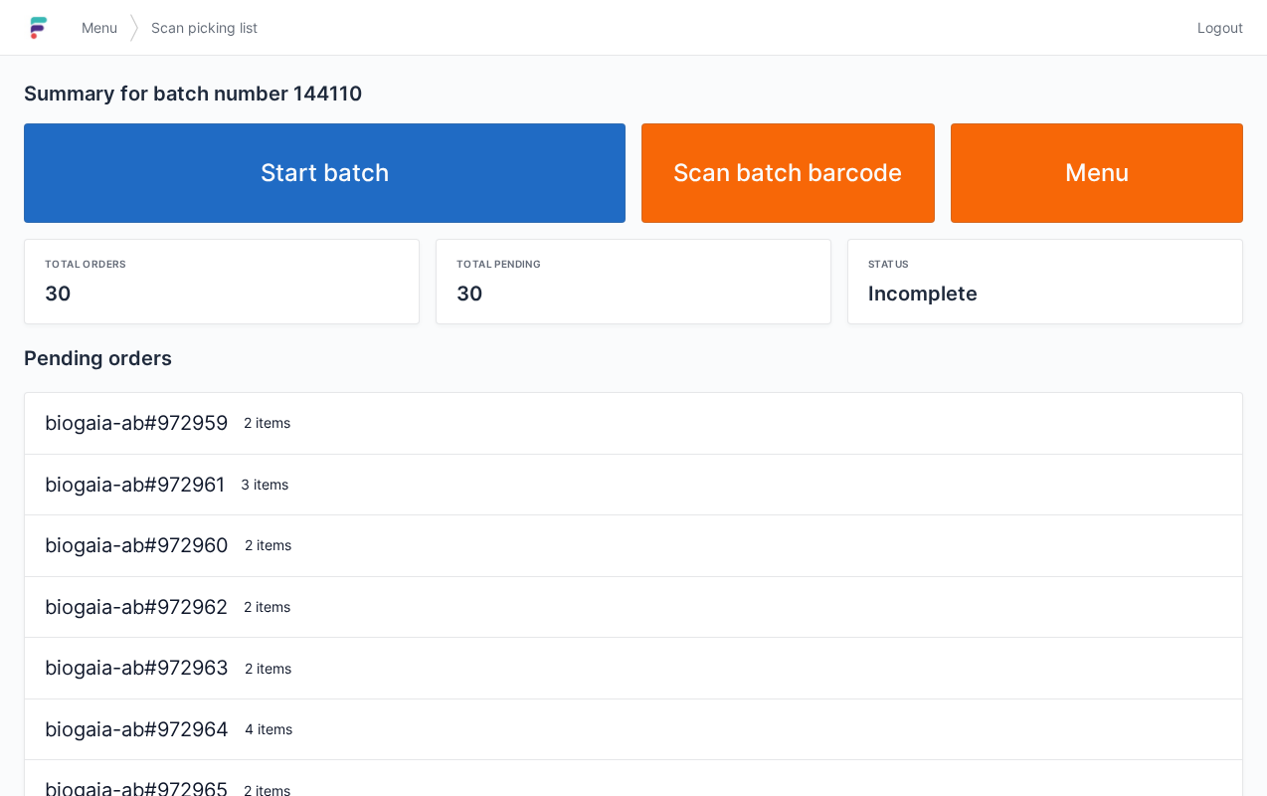
click at [414, 157] on link "Start batch" at bounding box center [325, 172] width 602 height 99
